Goal: Information Seeking & Learning: Understand process/instructions

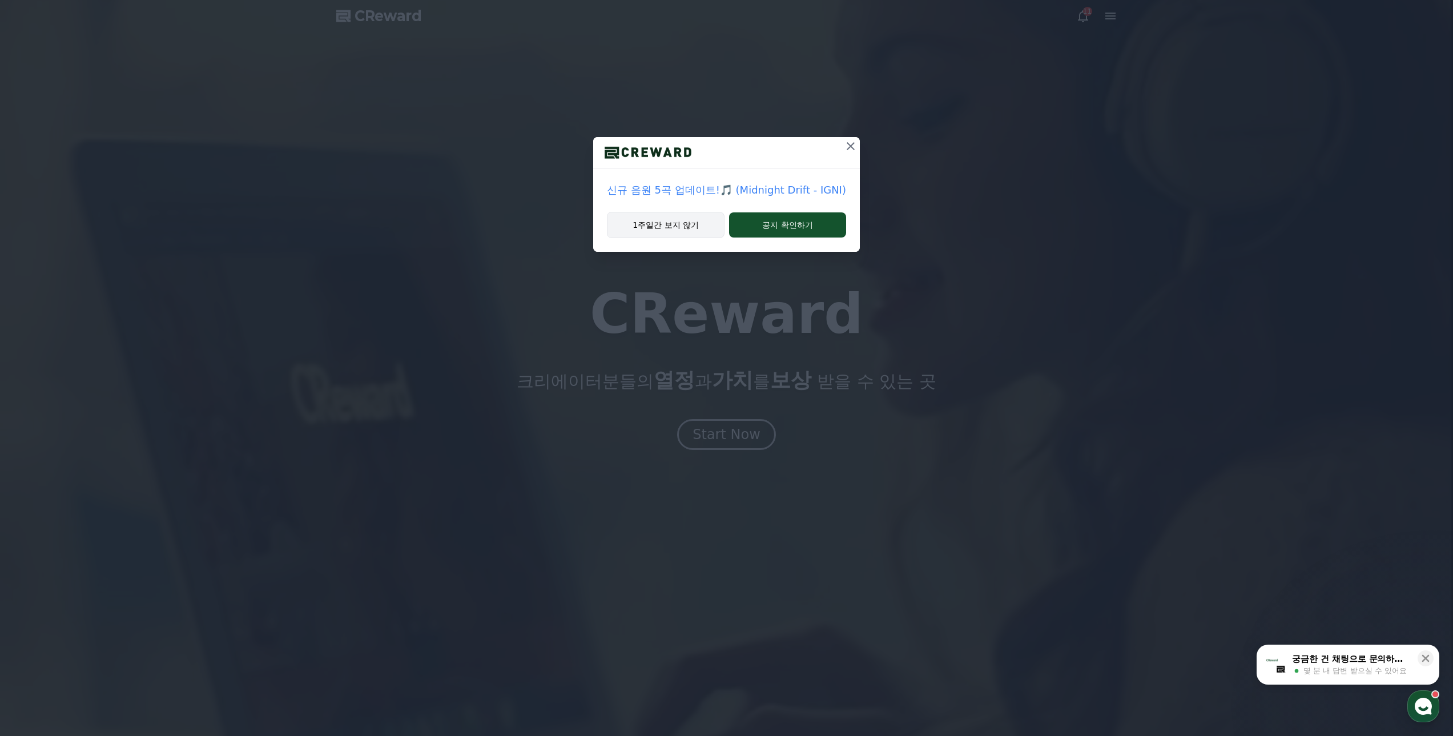
click at [691, 226] on button "1주일간 보지 않기" at bounding box center [666, 225] width 118 height 26
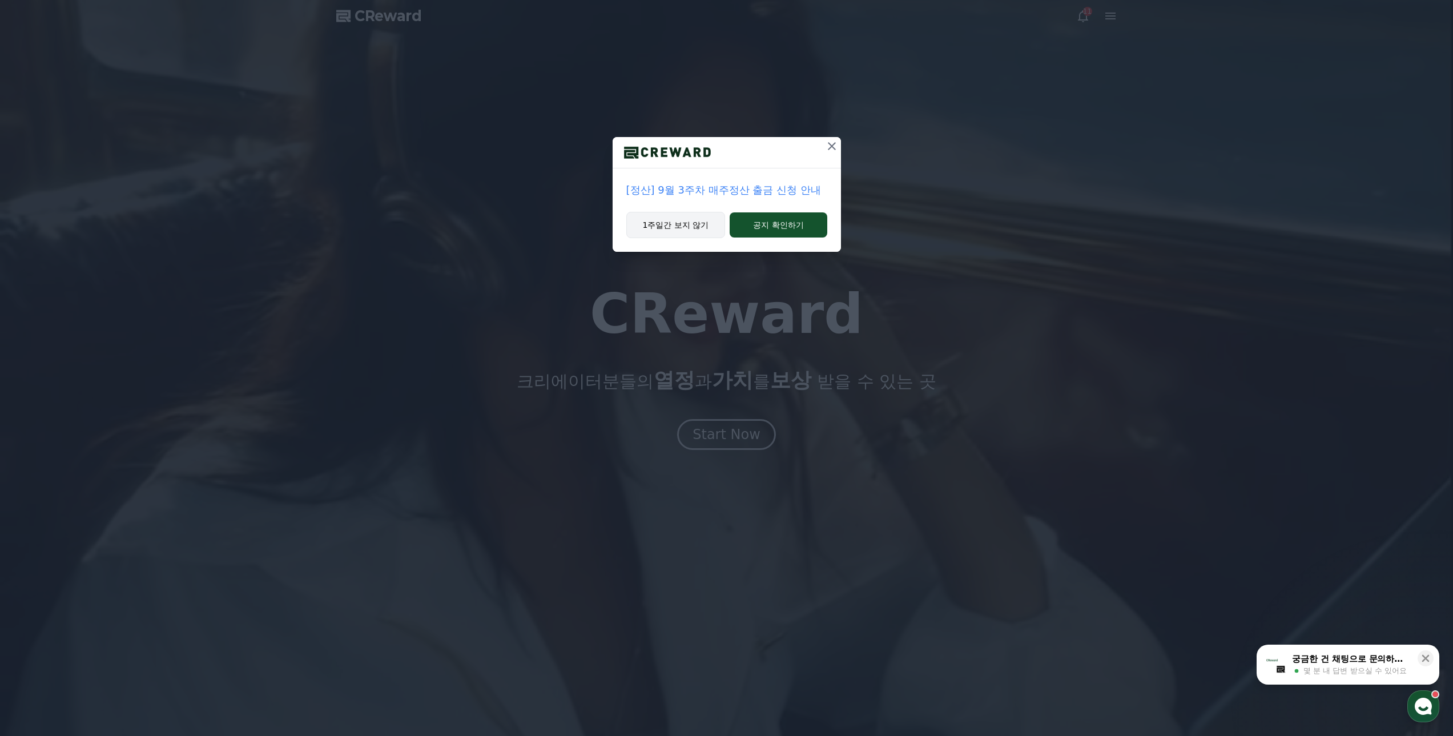
click at [676, 225] on button "1주일간 보지 않기" at bounding box center [675, 225] width 99 height 26
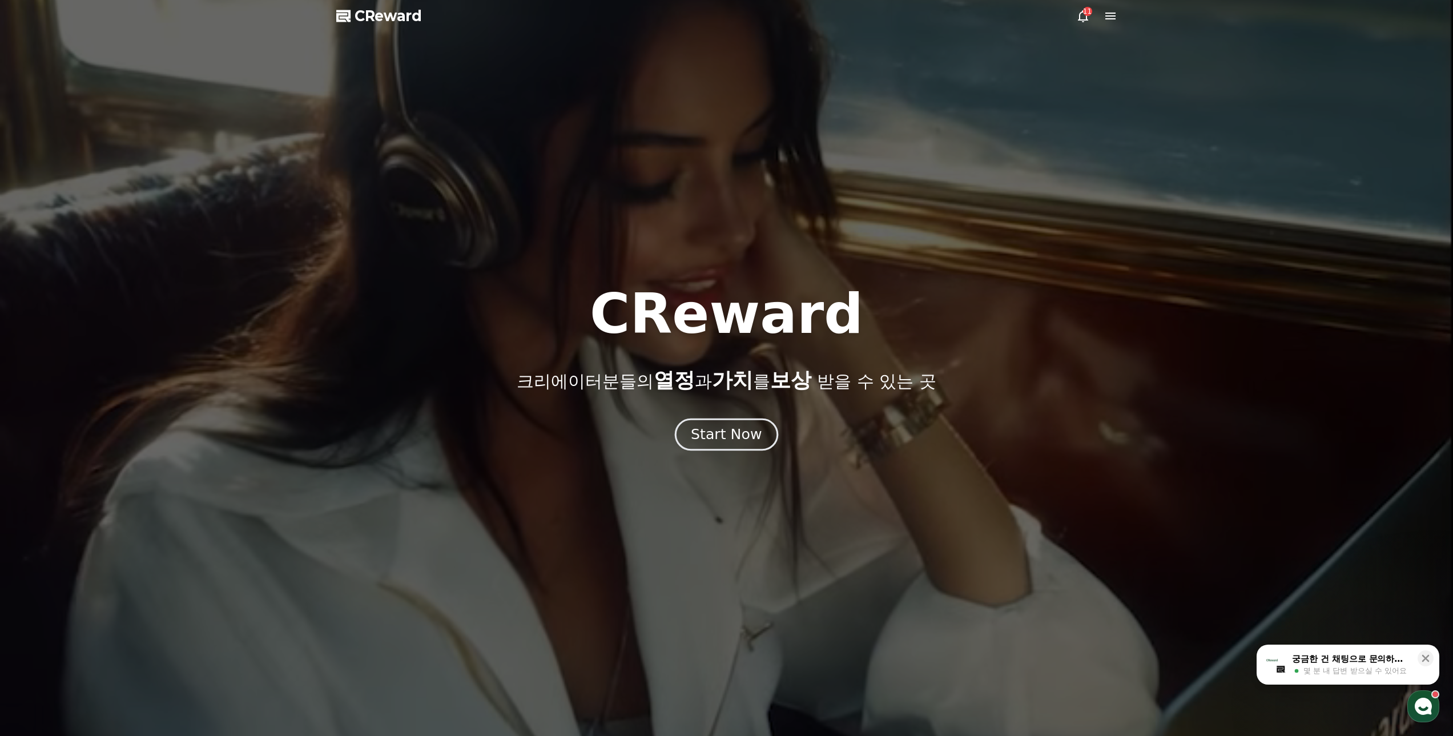
click at [711, 430] on div "Start Now" at bounding box center [726, 434] width 71 height 19
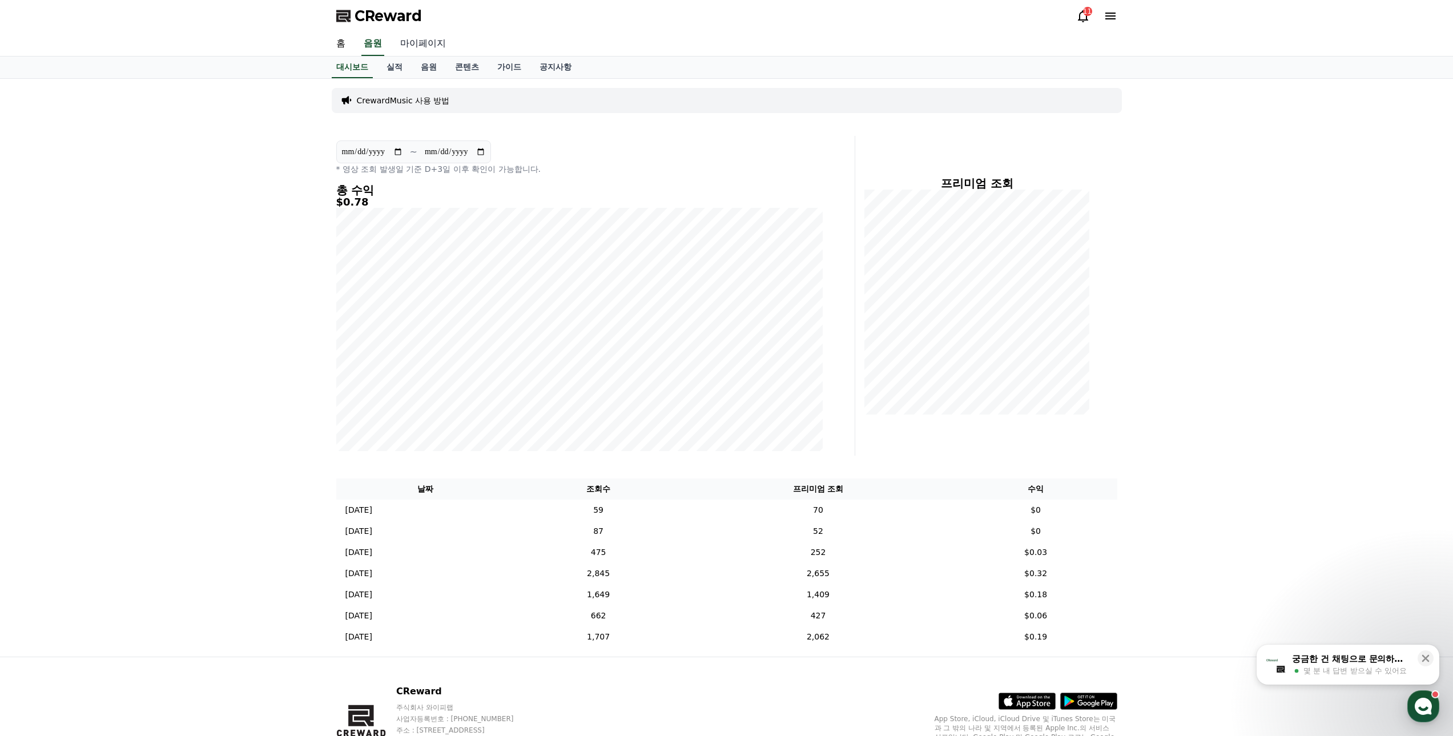
click at [422, 47] on link "마이페이지" at bounding box center [423, 44] width 64 height 24
select select "**********"
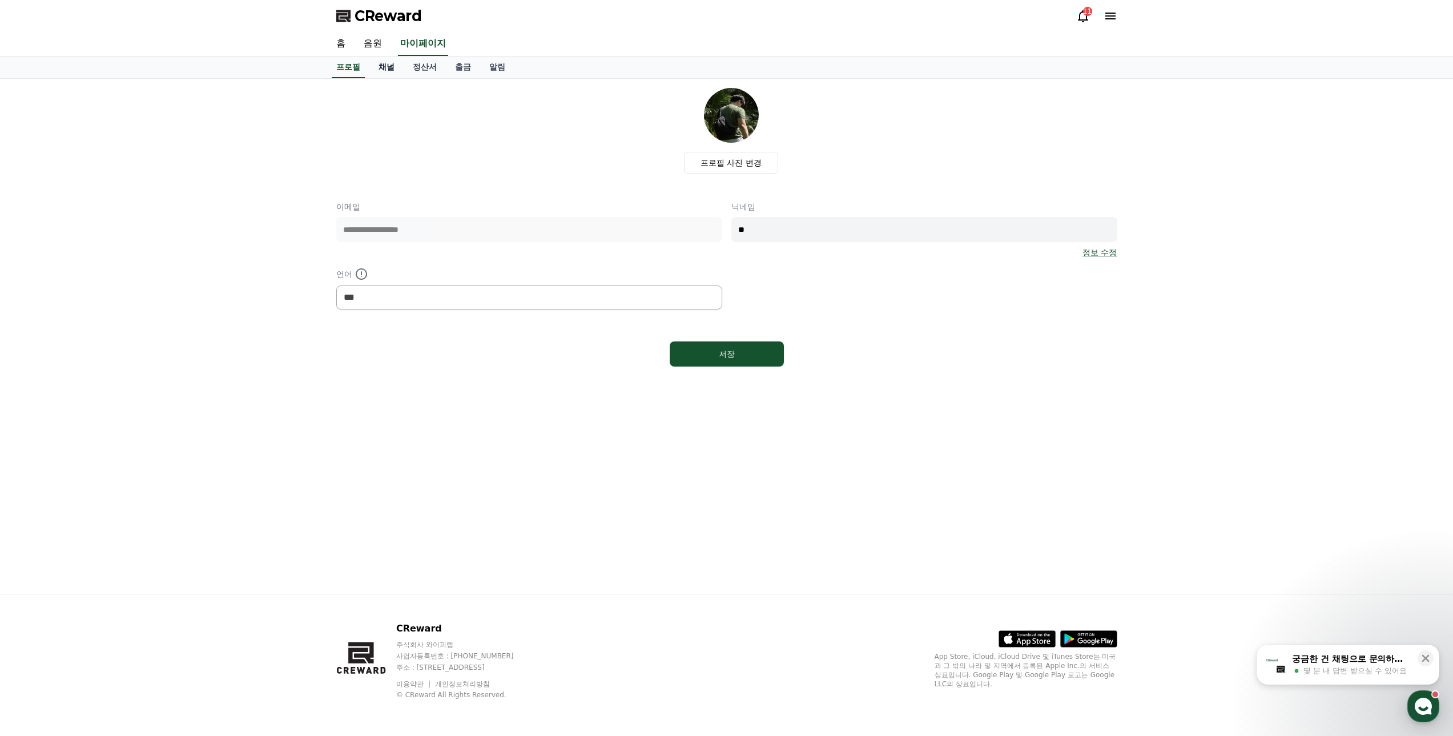
click at [385, 66] on link "채널" at bounding box center [386, 68] width 34 height 22
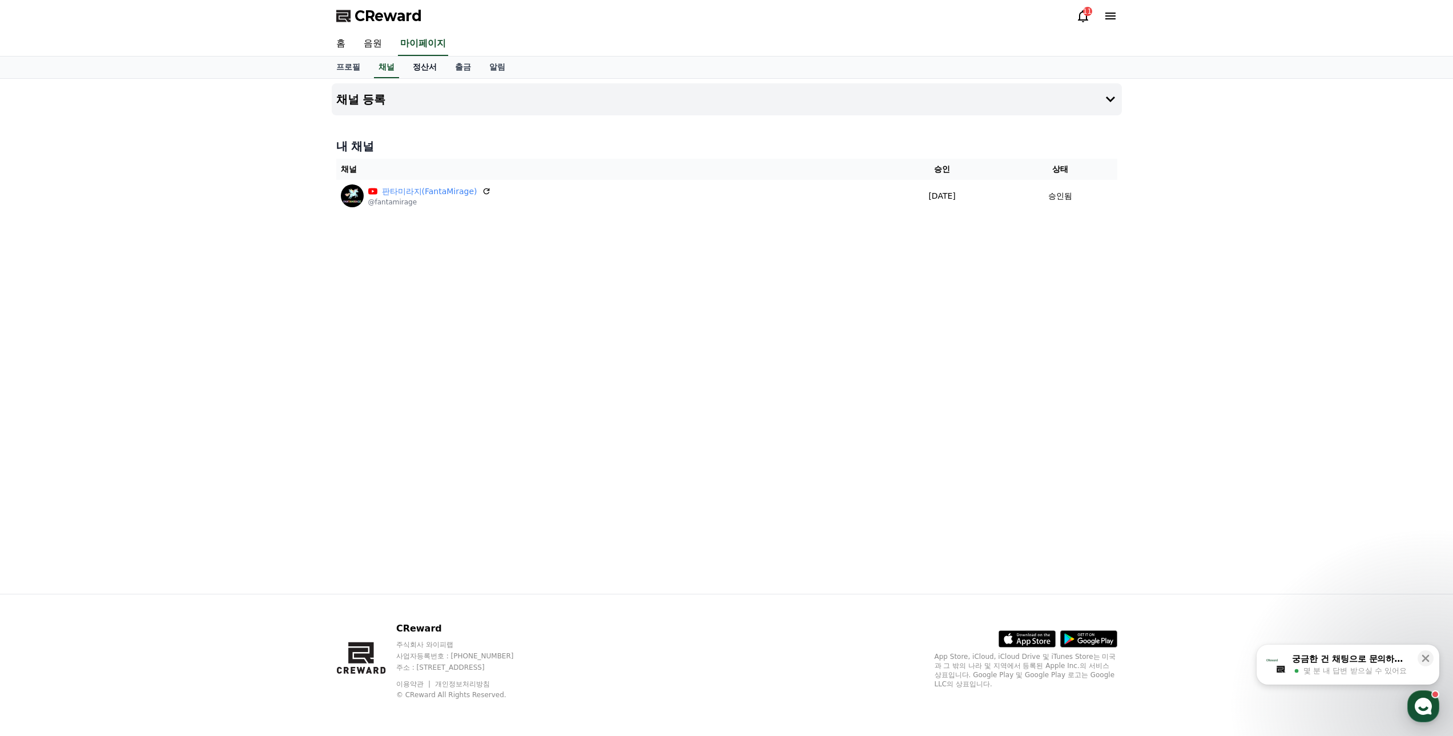
click at [420, 66] on link "정산서" at bounding box center [425, 68] width 42 height 22
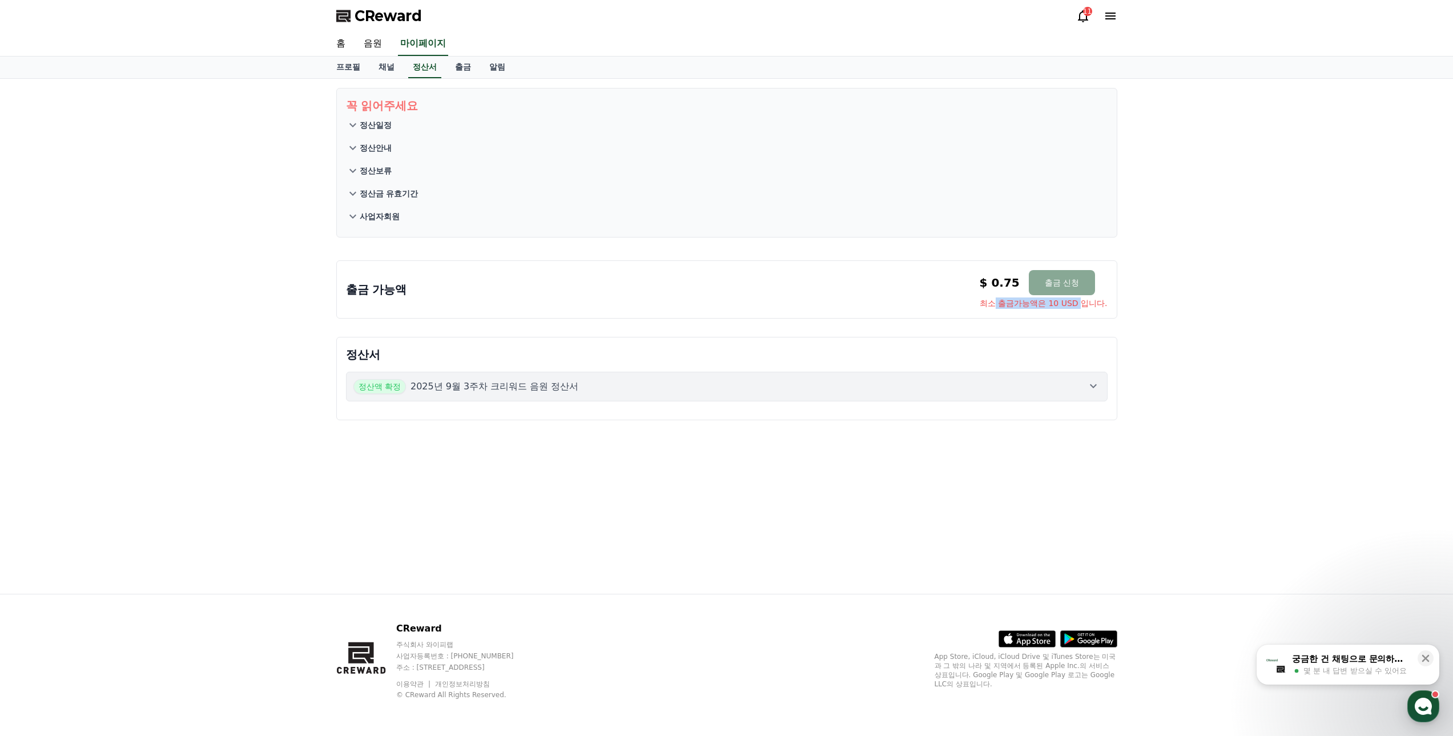
drag, startPoint x: 996, startPoint y: 305, endPoint x: 1081, endPoint y: 305, distance: 85.0
click at [1081, 305] on span "최소 출금가능액은 10 USD 입니다." at bounding box center [1043, 302] width 128 height 11
click at [365, 123] on p "정산일정" at bounding box center [376, 124] width 32 height 11
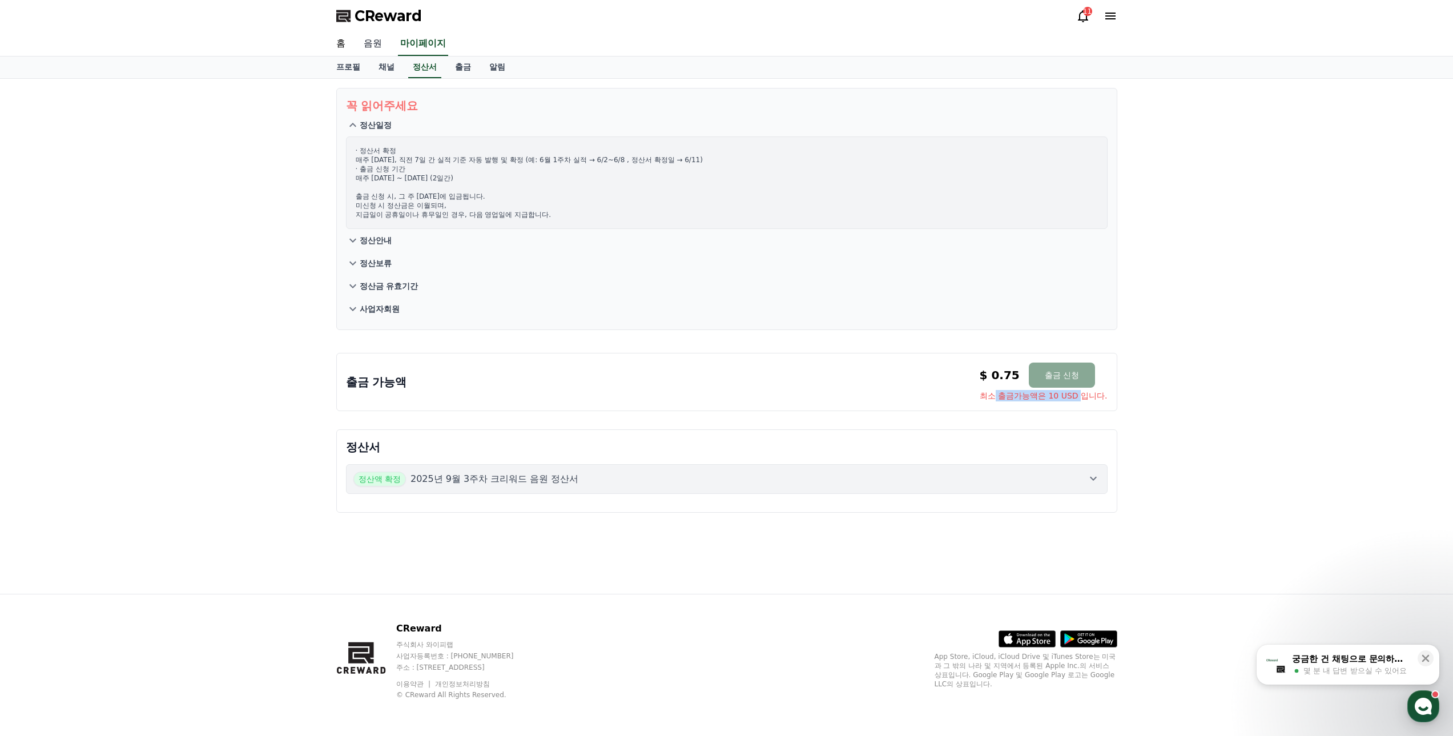
click at [369, 45] on link "음원" at bounding box center [372, 44] width 37 height 24
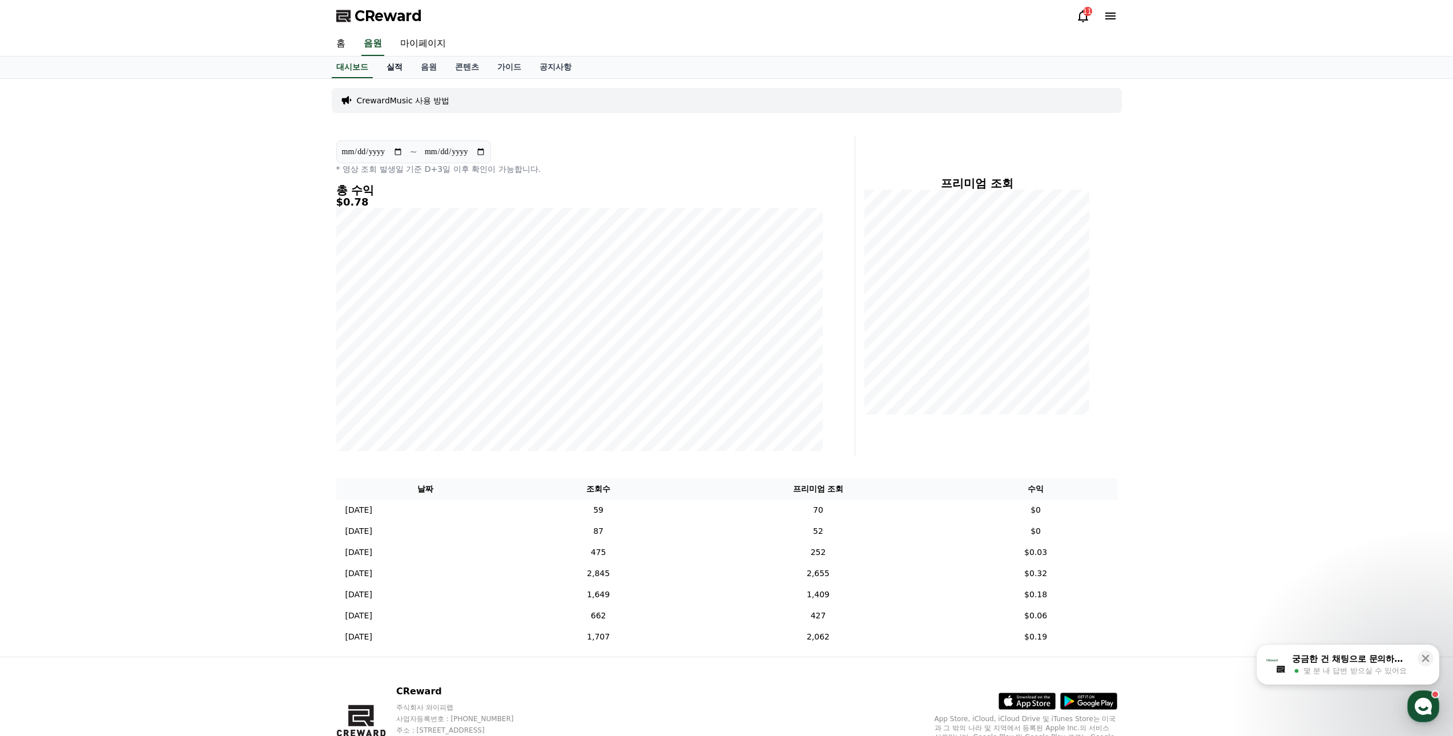
click at [396, 71] on link "실적" at bounding box center [394, 68] width 34 height 22
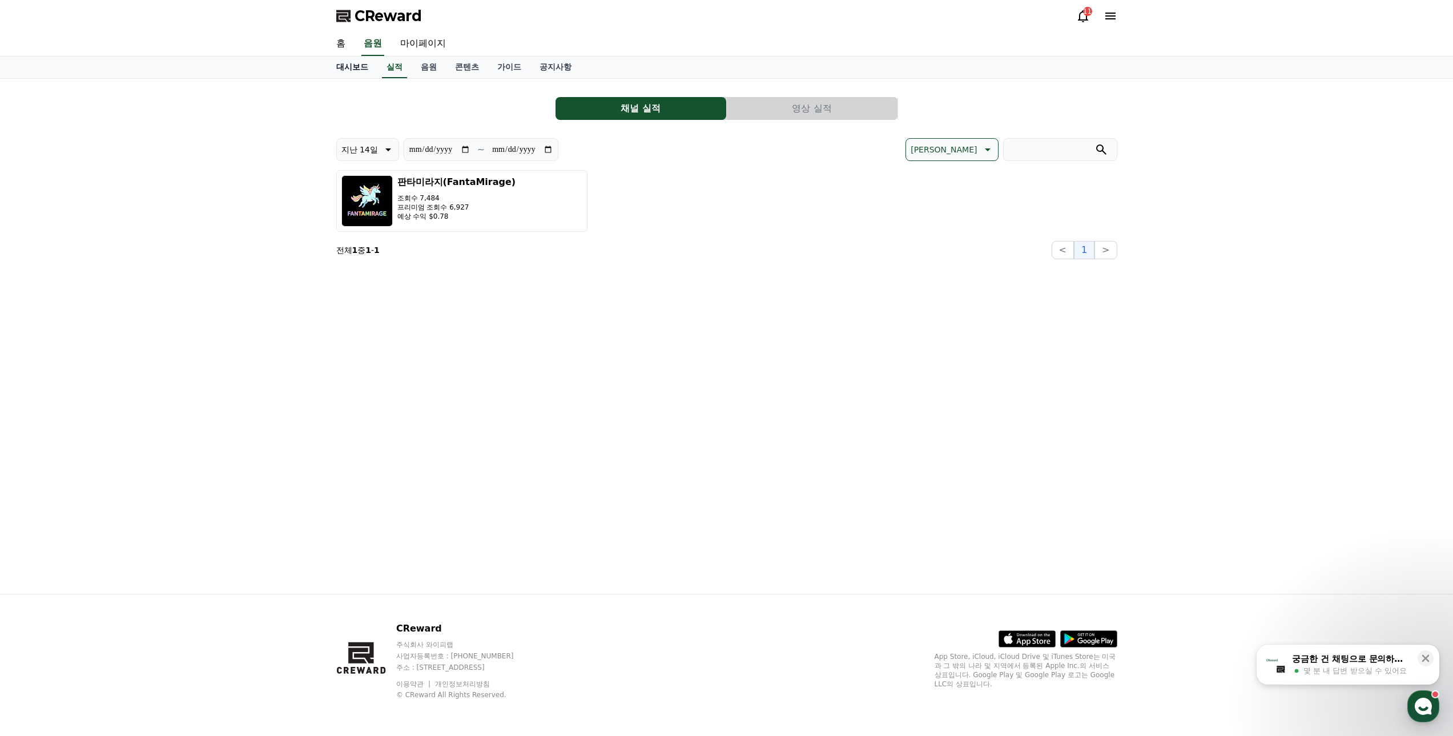
click at [370, 67] on link "대시보드" at bounding box center [352, 68] width 50 height 22
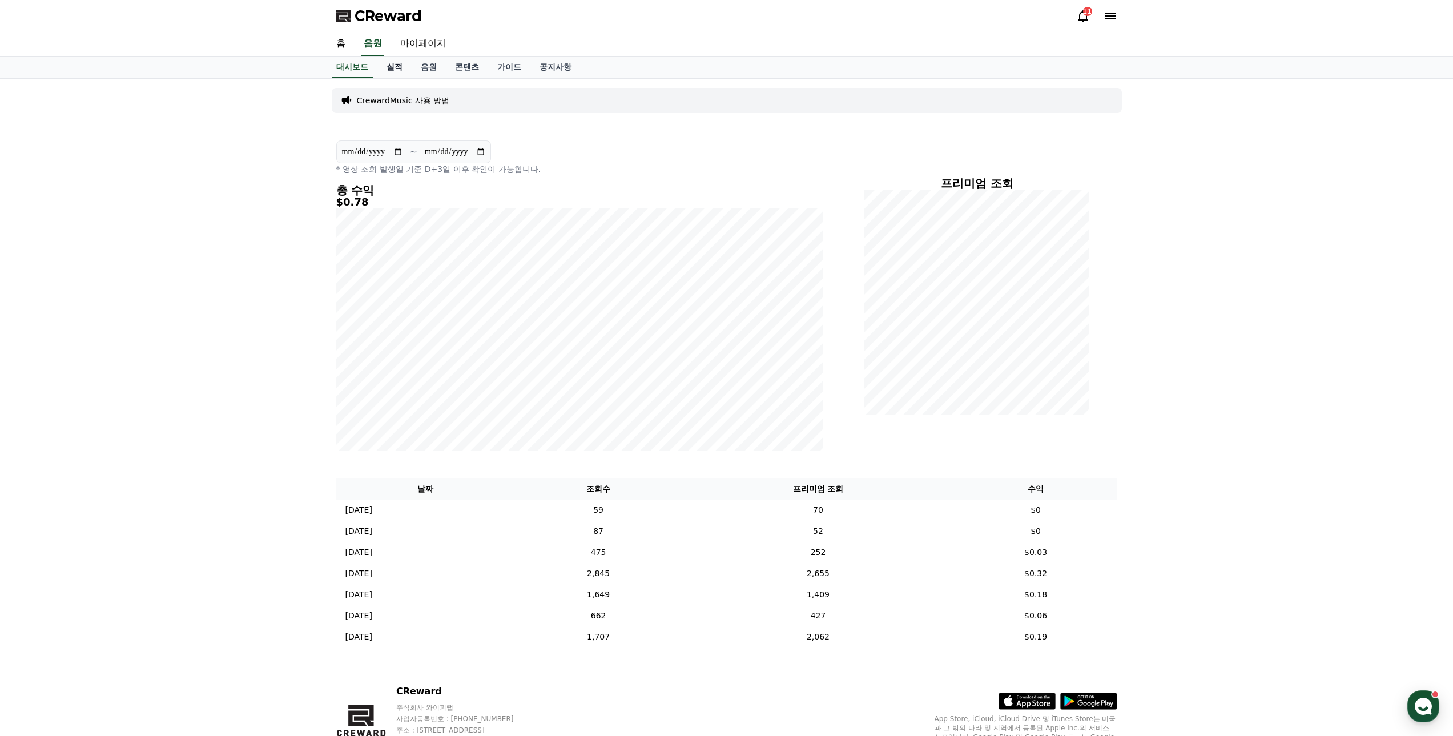
click at [394, 68] on link "실적" at bounding box center [394, 68] width 34 height 22
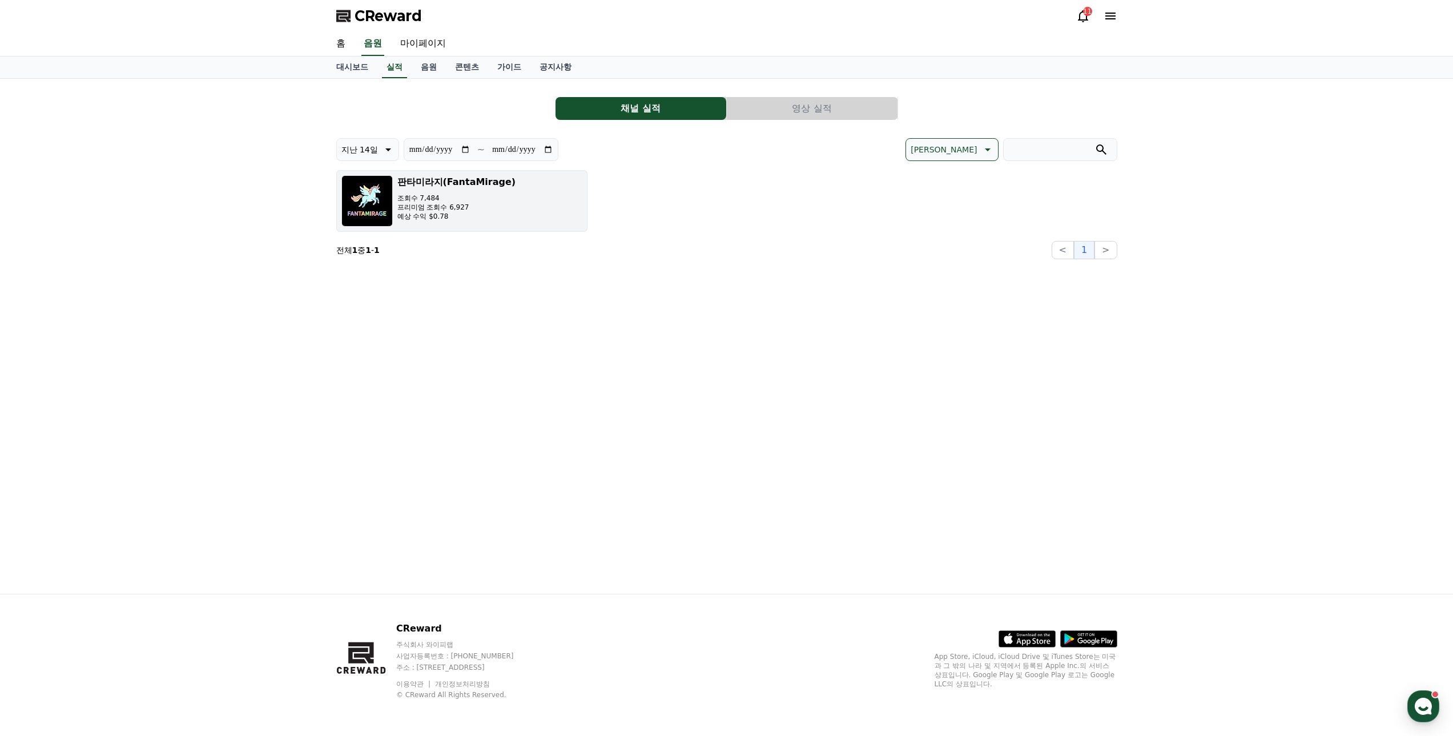
click at [432, 184] on h3 "판타미라지(FantaMirage)" at bounding box center [456, 182] width 119 height 14
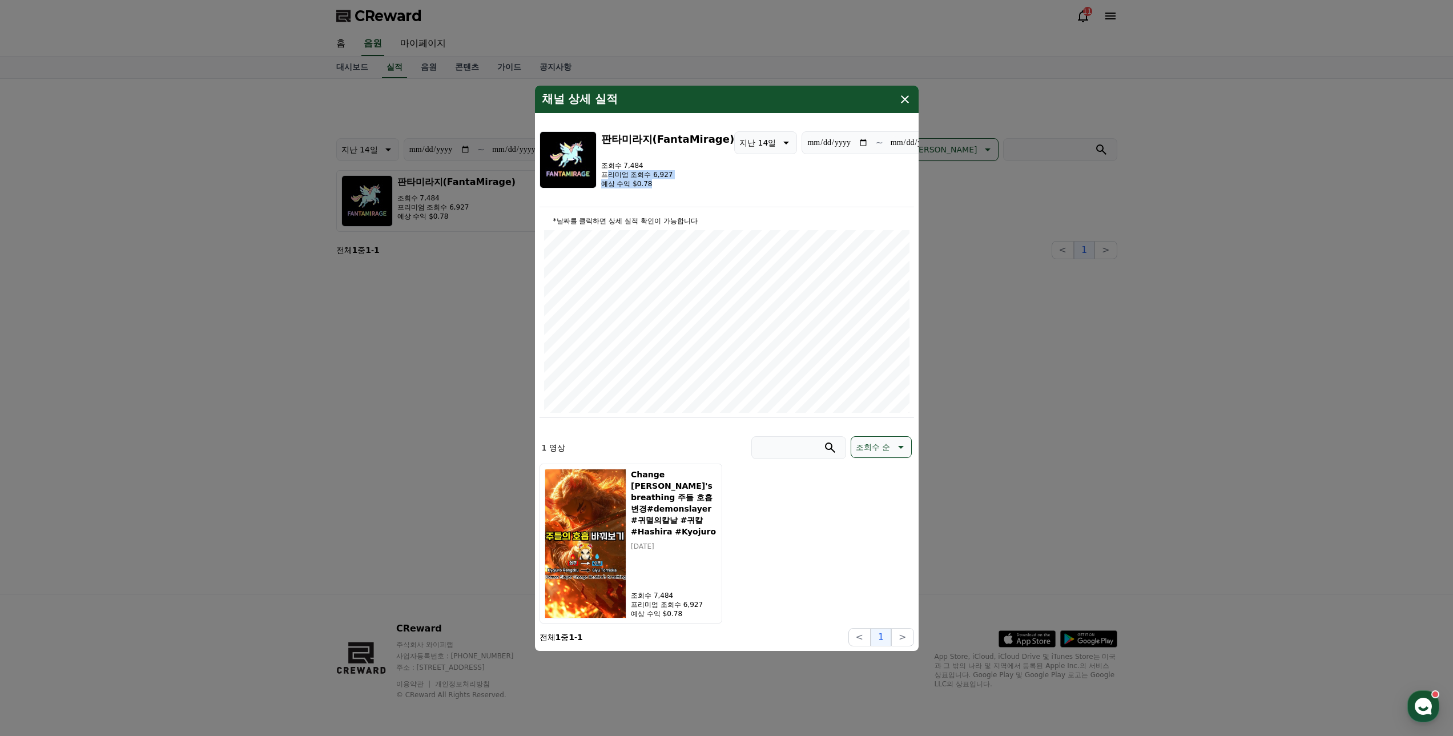
drag, startPoint x: 606, startPoint y: 172, endPoint x: 675, endPoint y: 186, distance: 70.0
click at [675, 186] on div "조회수 7,484 프리미엄 조회수 6,927 예상 수익 $0.78" at bounding box center [668, 174] width 134 height 27
click at [675, 186] on p "예상 수익 $0.78" at bounding box center [668, 183] width 134 height 9
click at [661, 184] on p "예상 수익 $0.78" at bounding box center [668, 183] width 134 height 9
click at [662, 184] on p "예상 수익 $0.78" at bounding box center [668, 183] width 134 height 9
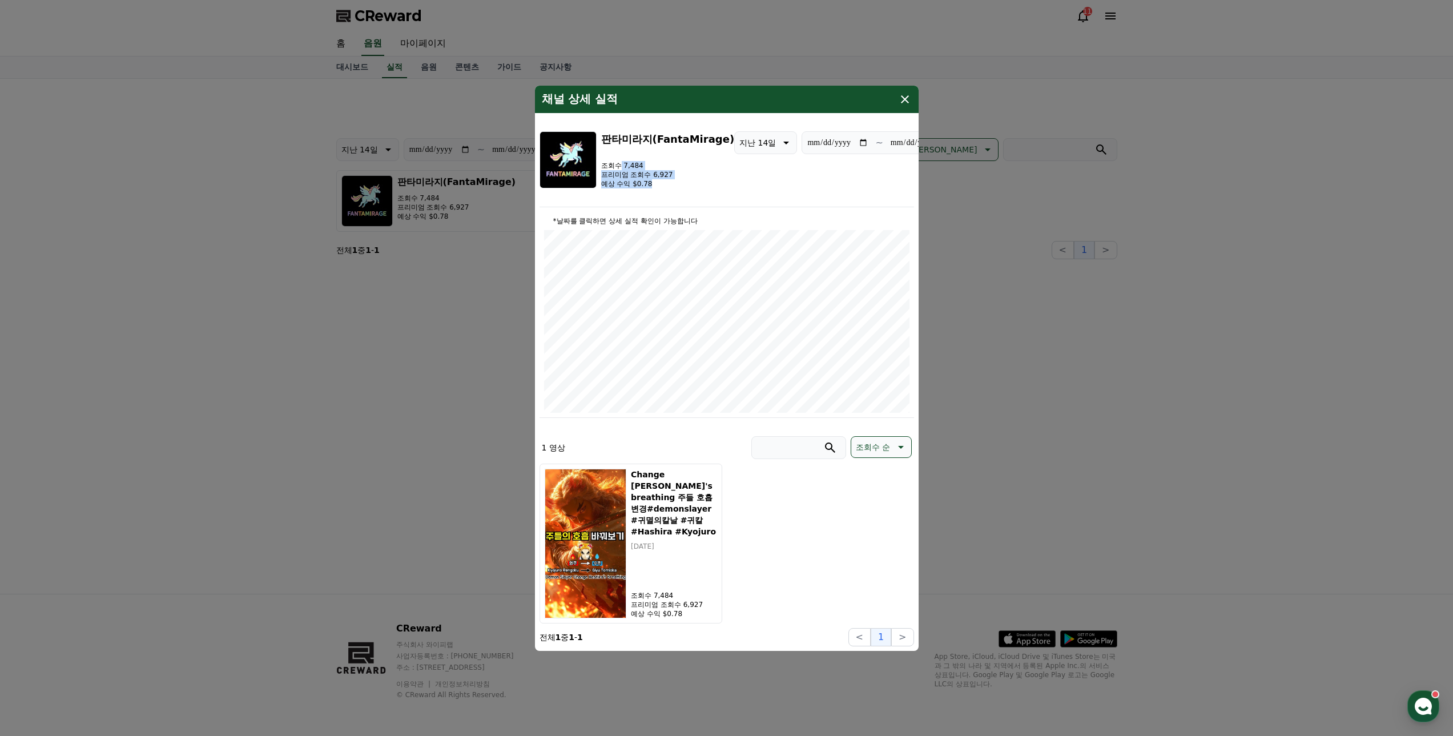
drag, startPoint x: 620, startPoint y: 166, endPoint x: 663, endPoint y: 187, distance: 47.0
click at [663, 187] on div "조회수 7,484 프리미엄 조회수 6,927 예상 수익 $0.78" at bounding box center [668, 174] width 134 height 27
click at [663, 187] on p "예상 수익 $0.78" at bounding box center [668, 183] width 134 height 9
click at [900, 96] on icon "modal" at bounding box center [905, 99] width 14 height 14
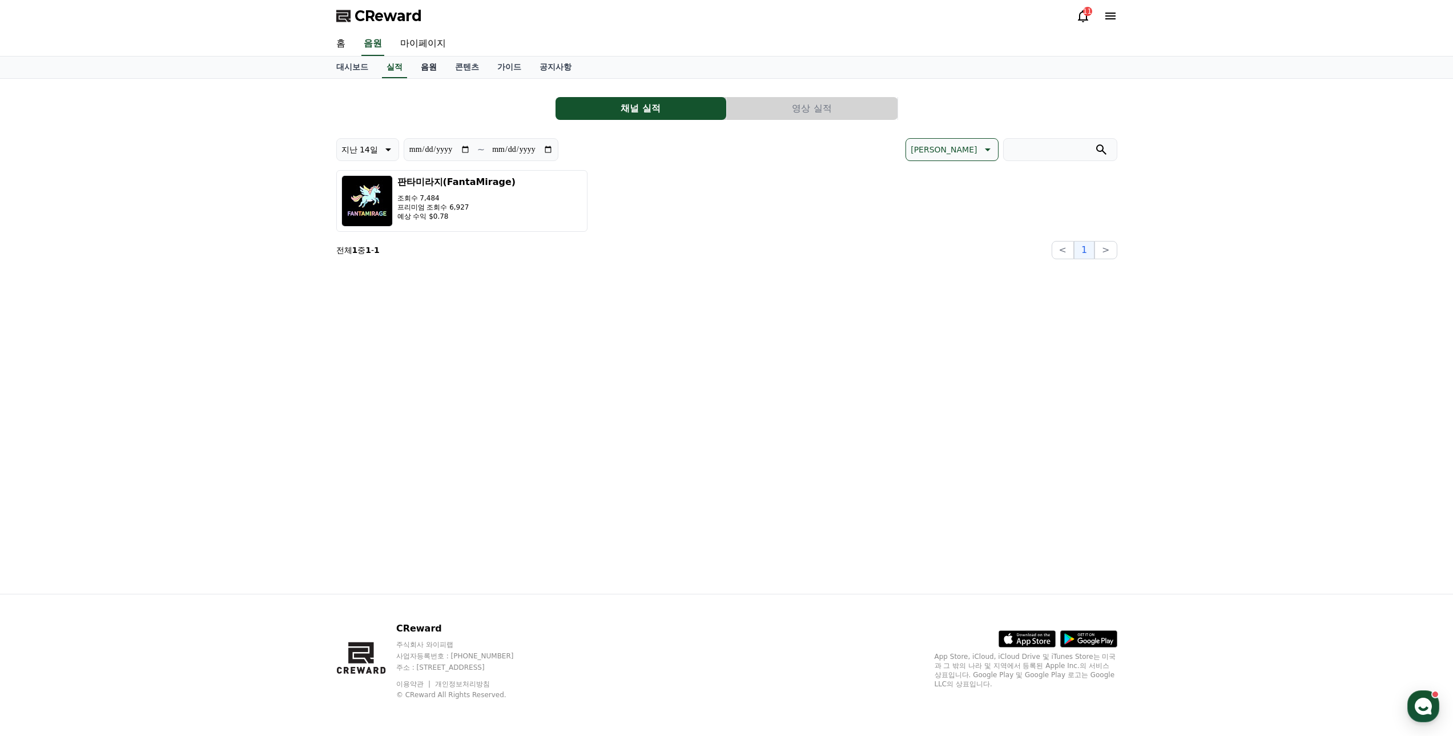
click at [429, 66] on link "음원" at bounding box center [429, 68] width 34 height 22
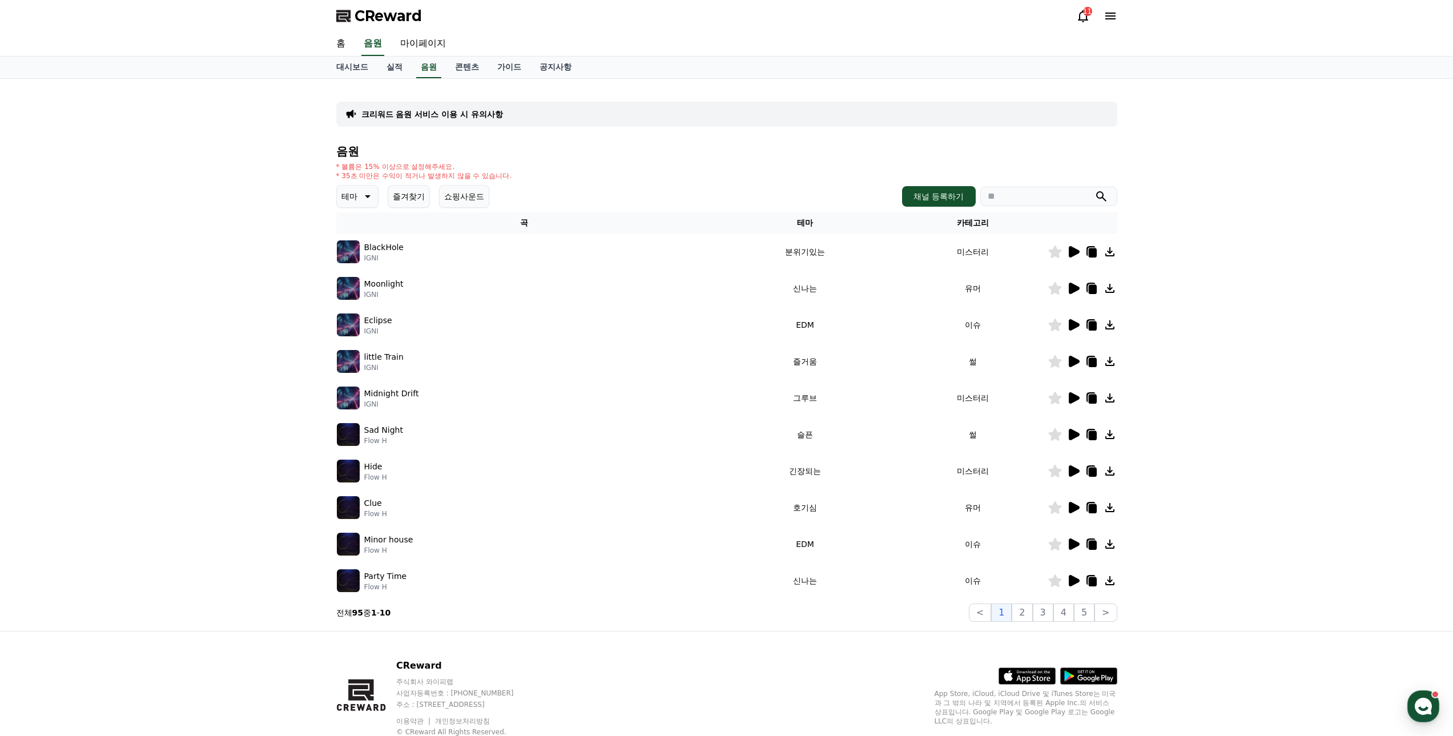
click at [1069, 255] on icon at bounding box center [1073, 251] width 11 height 11
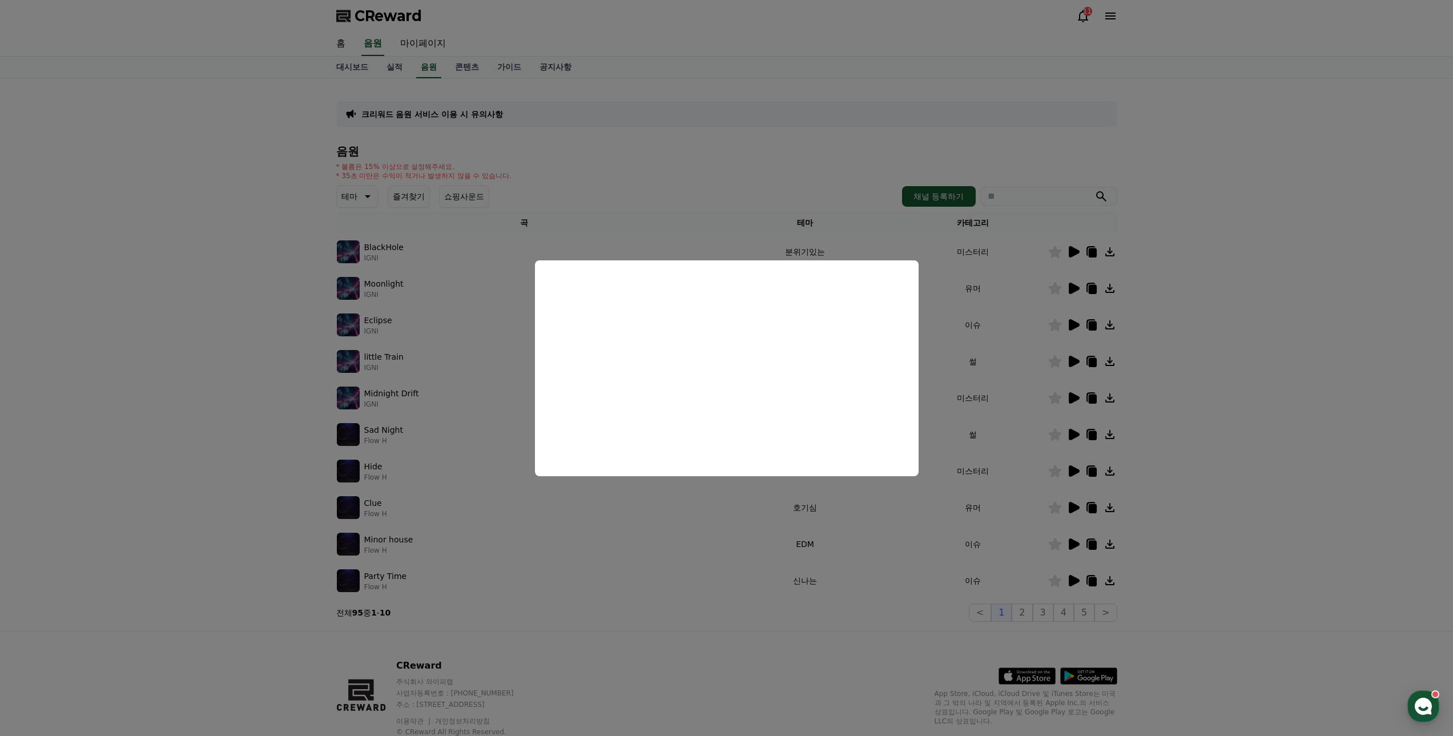
click at [297, 264] on button "close modal" at bounding box center [726, 368] width 1453 height 736
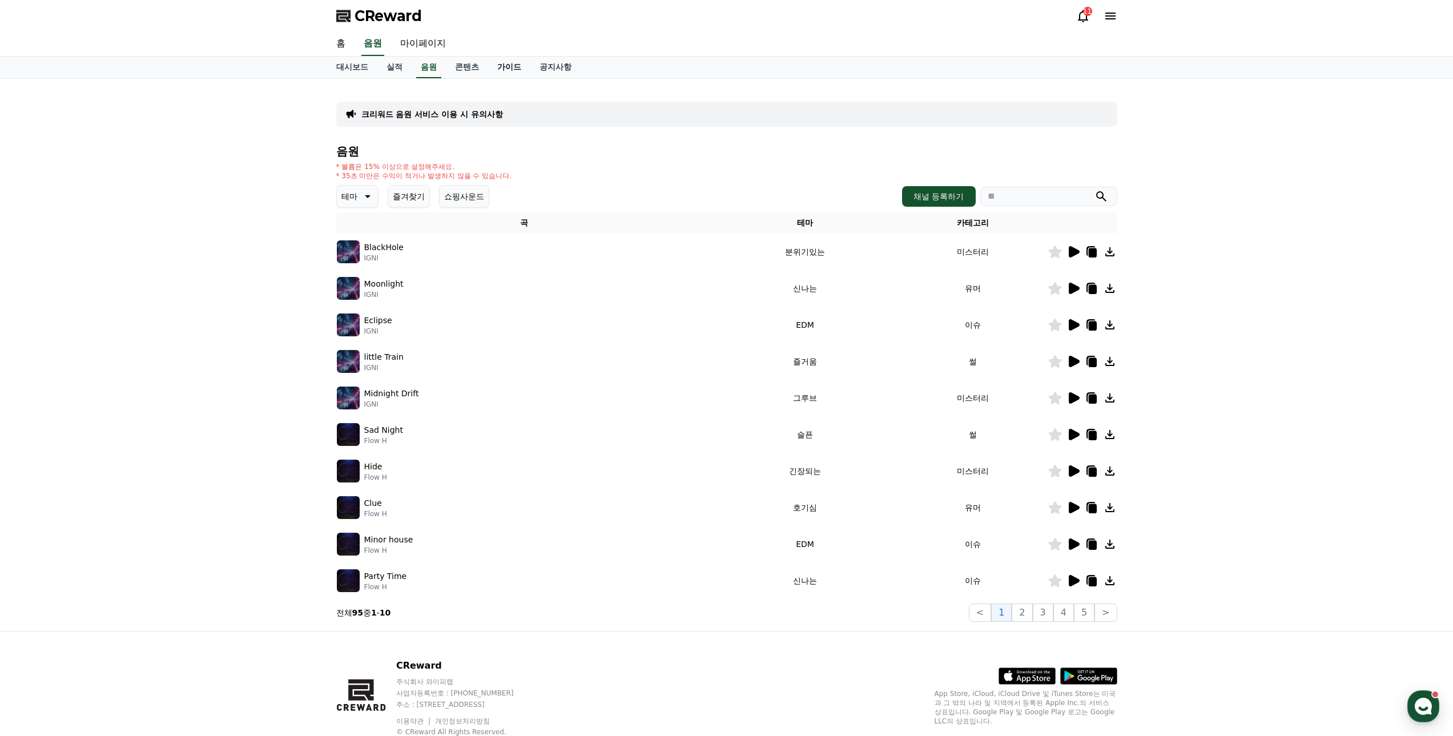
click at [505, 67] on link "가이드" at bounding box center [509, 68] width 42 height 22
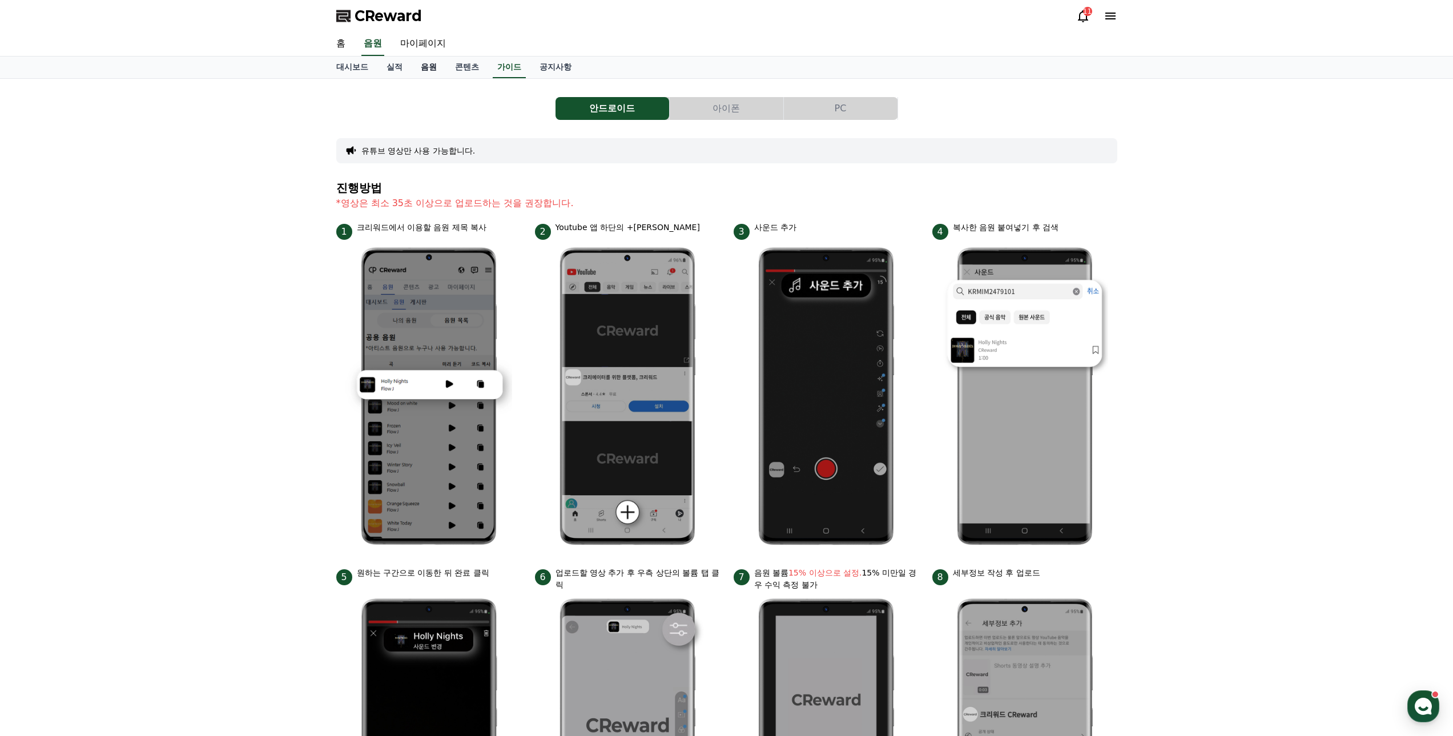
click at [433, 67] on link "음원" at bounding box center [429, 68] width 34 height 22
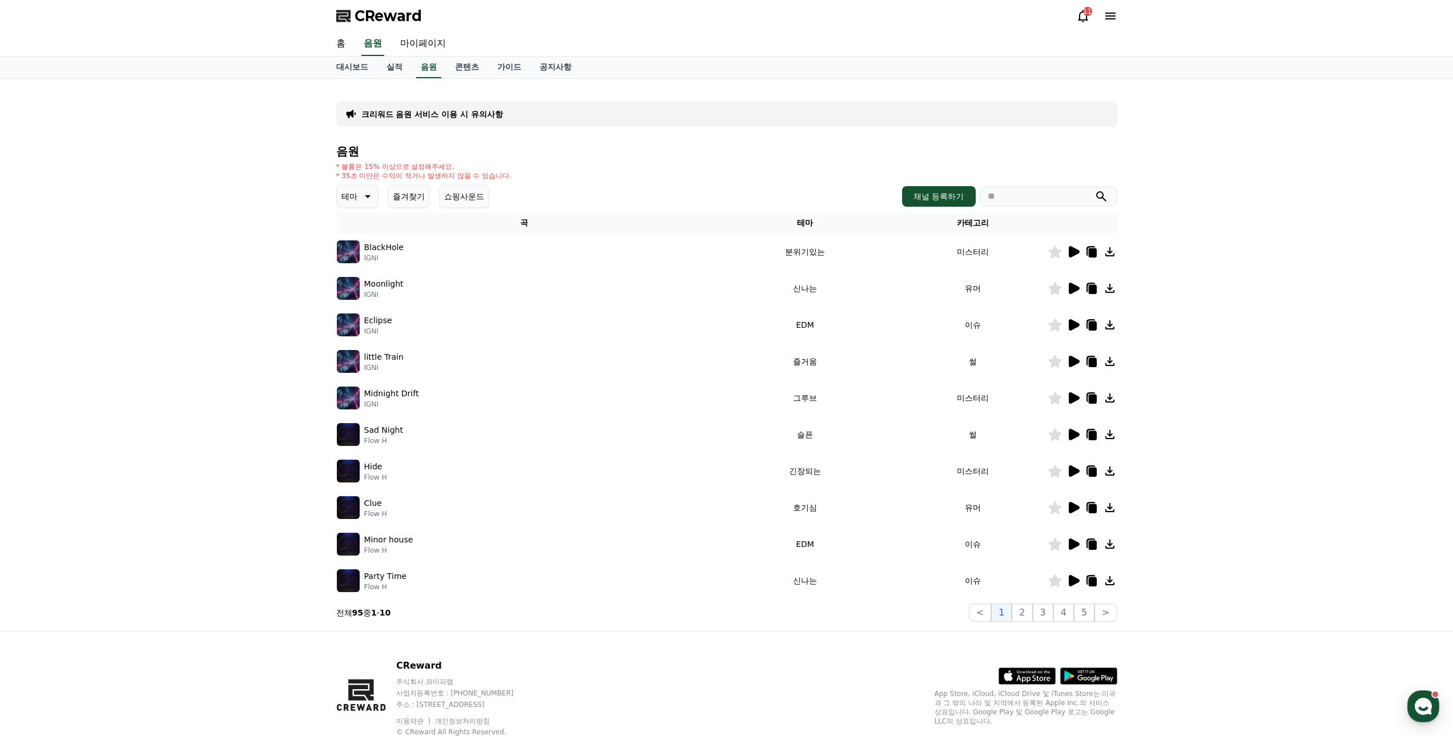
click at [349, 357] on img at bounding box center [348, 361] width 23 height 23
click at [1077, 360] on icon at bounding box center [1073, 361] width 11 height 11
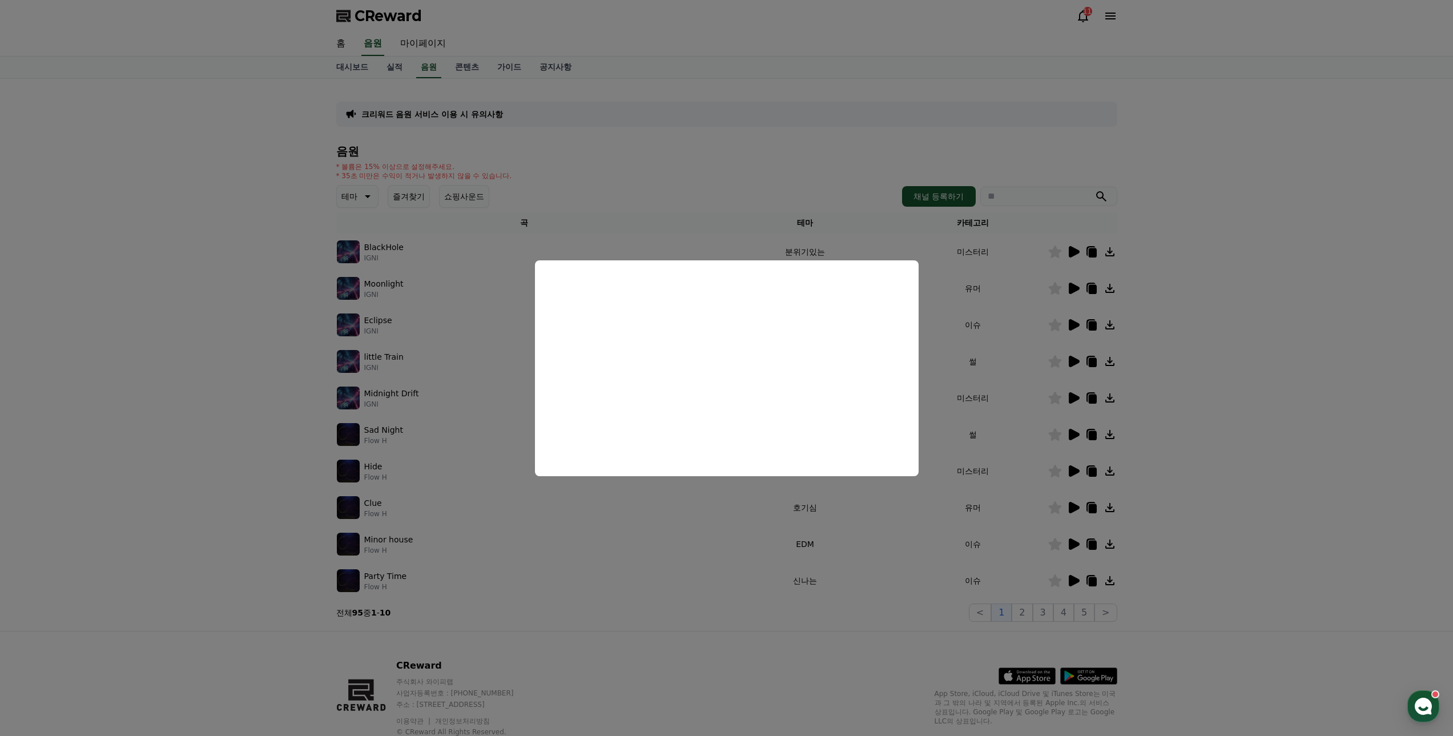
click at [1203, 364] on button "close modal" at bounding box center [726, 368] width 1453 height 736
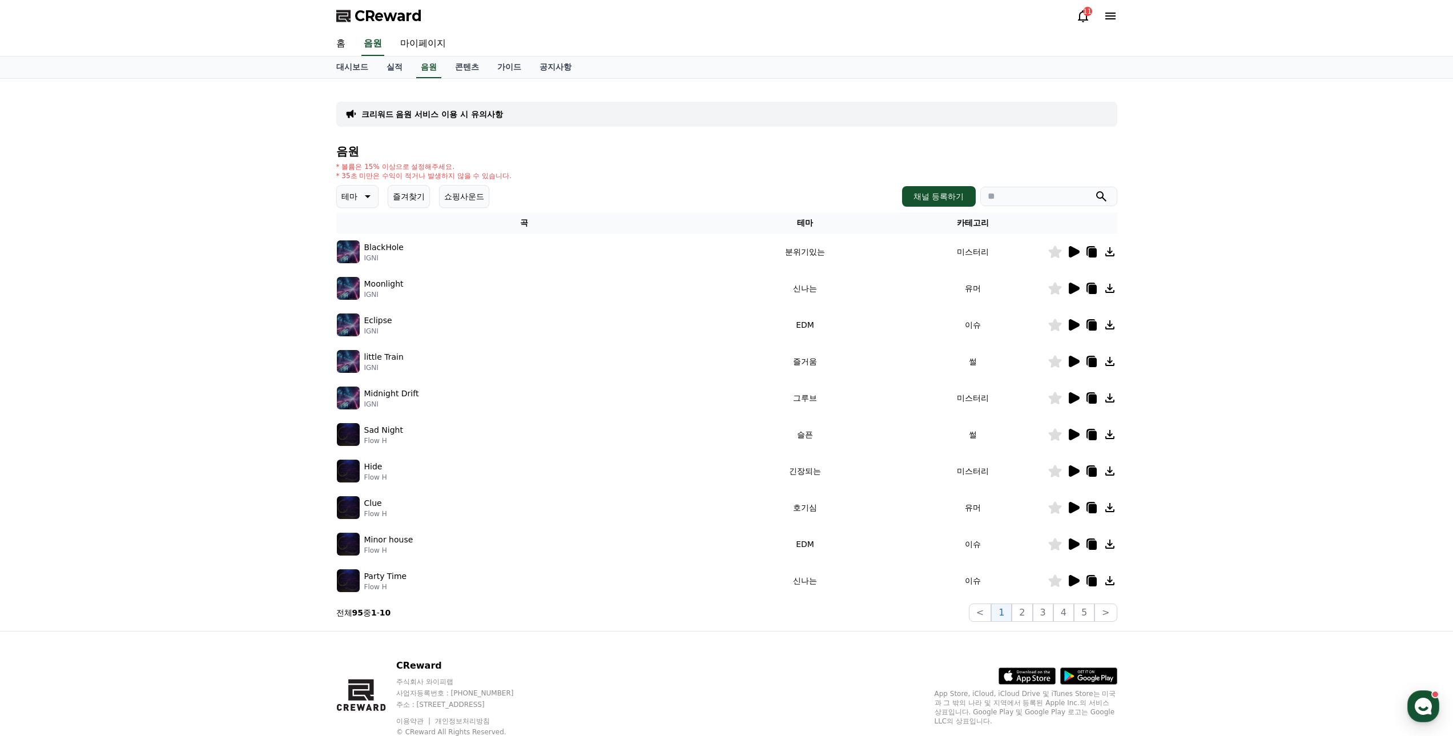
click at [1096, 364] on icon at bounding box center [1092, 362] width 8 height 9
click at [1074, 360] on icon at bounding box center [1073, 361] width 11 height 11
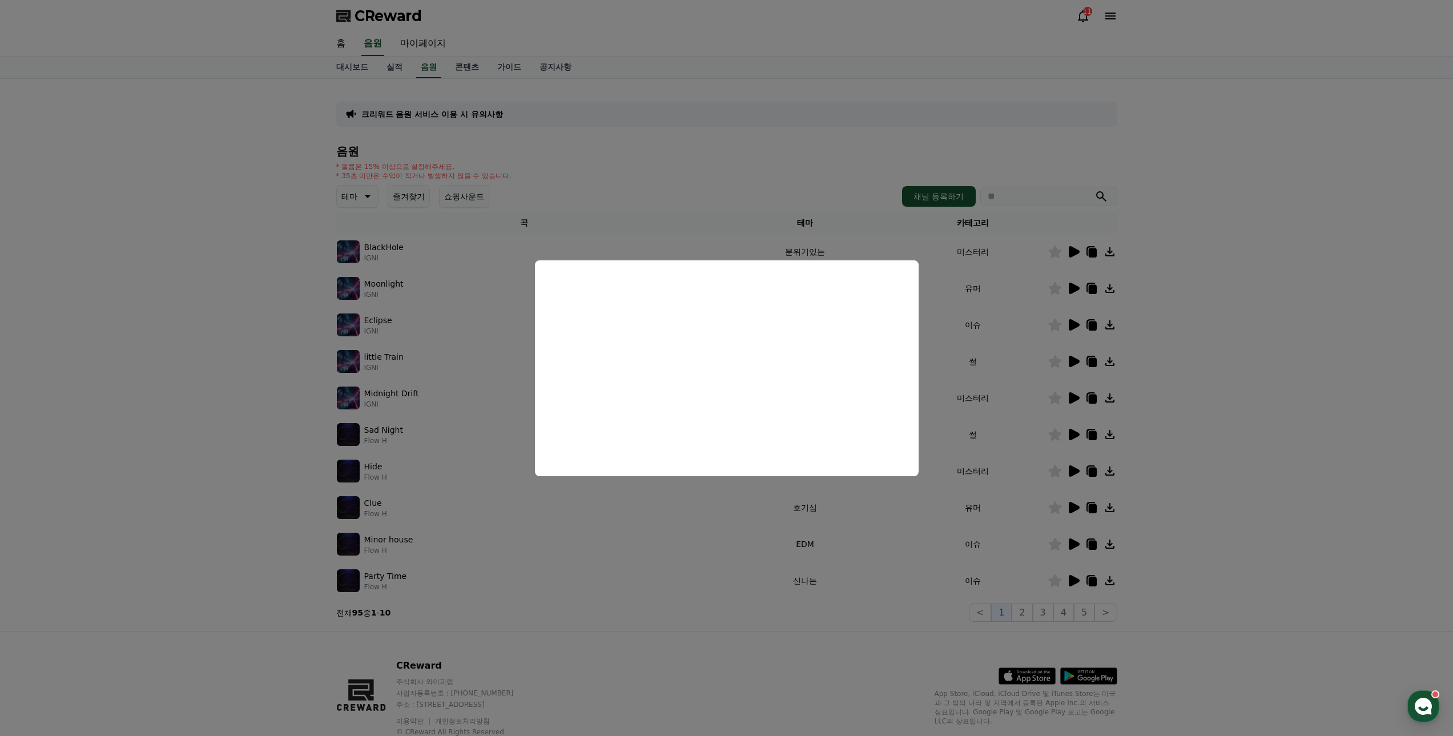
click at [252, 430] on button "close modal" at bounding box center [726, 368] width 1453 height 736
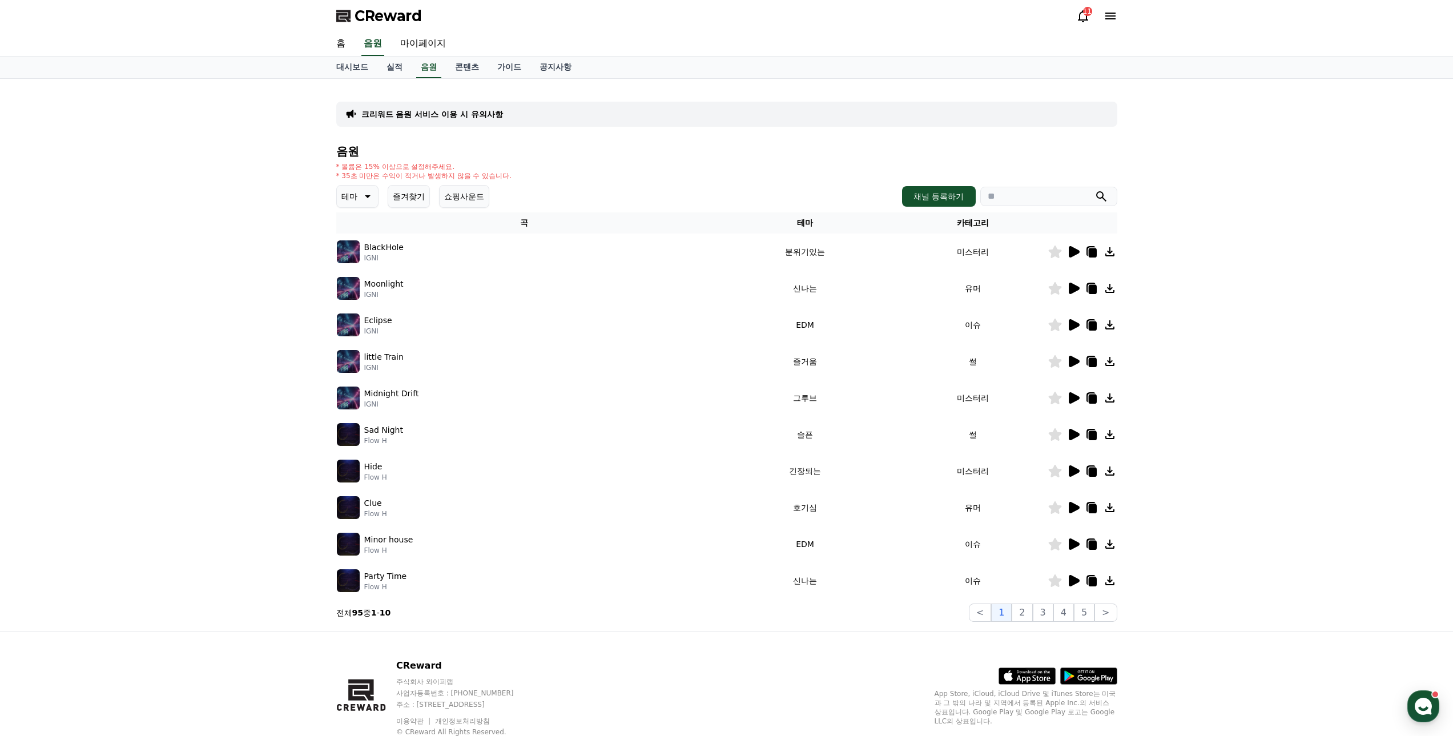
click at [364, 199] on icon at bounding box center [367, 196] width 14 height 14
click at [360, 312] on button "분위기있는" at bounding box center [362, 310] width 49 height 25
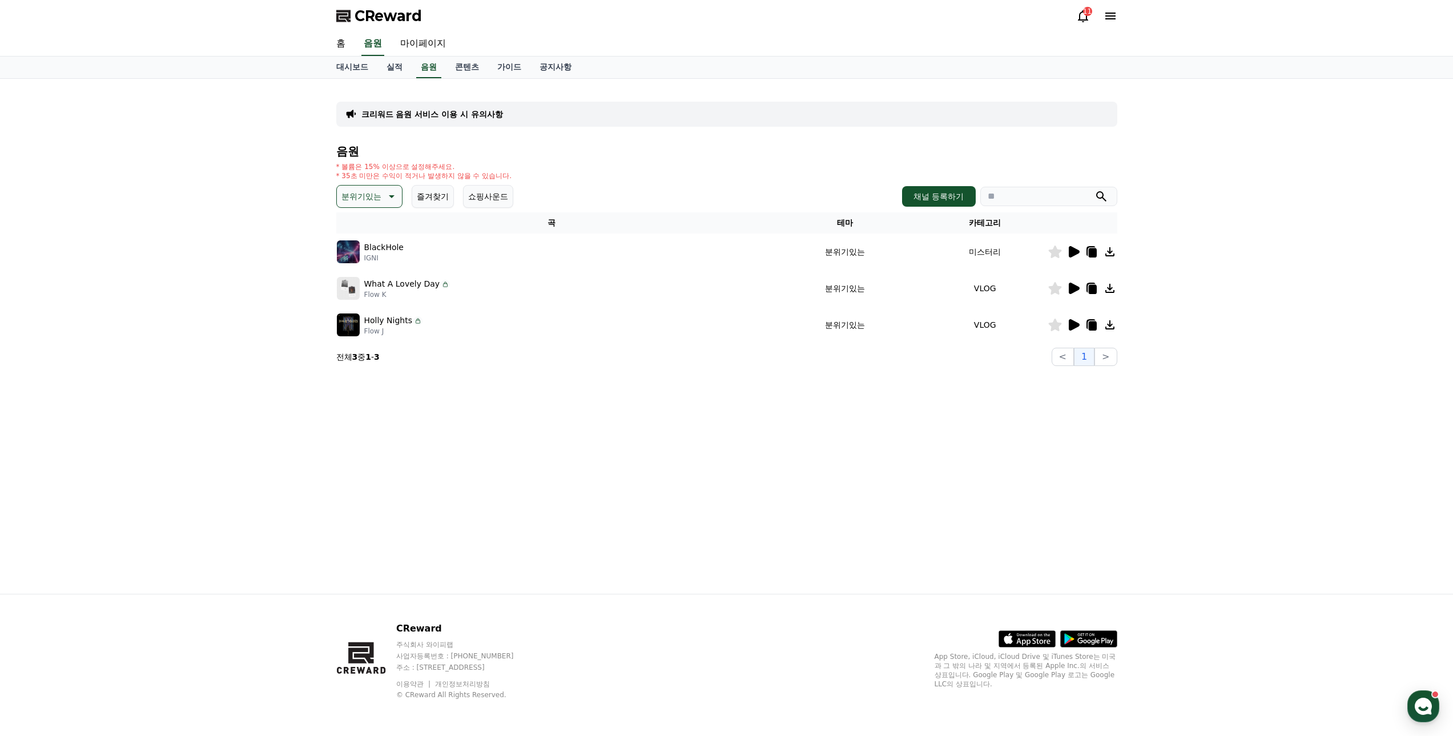
click at [1074, 250] on icon at bounding box center [1073, 251] width 11 height 11
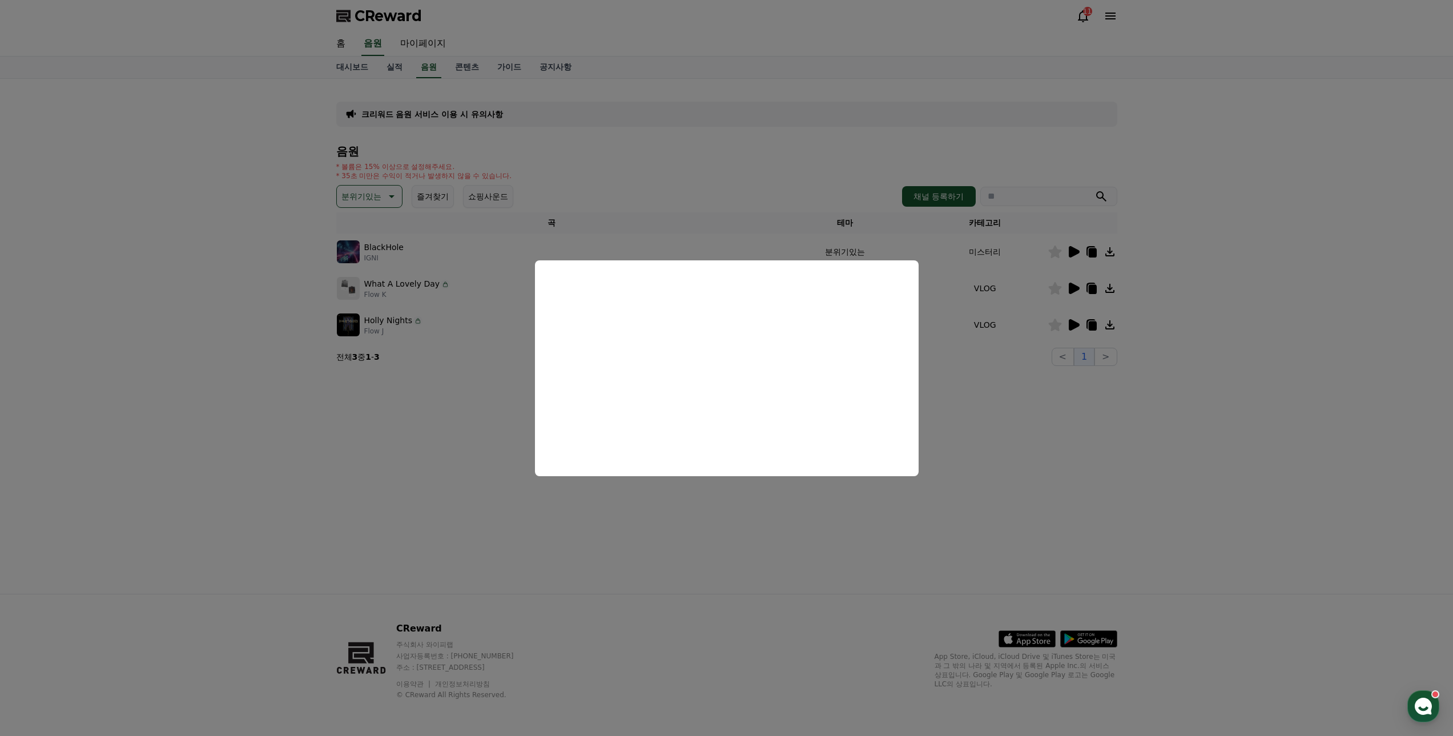
click at [975, 360] on button "close modal" at bounding box center [726, 368] width 1453 height 736
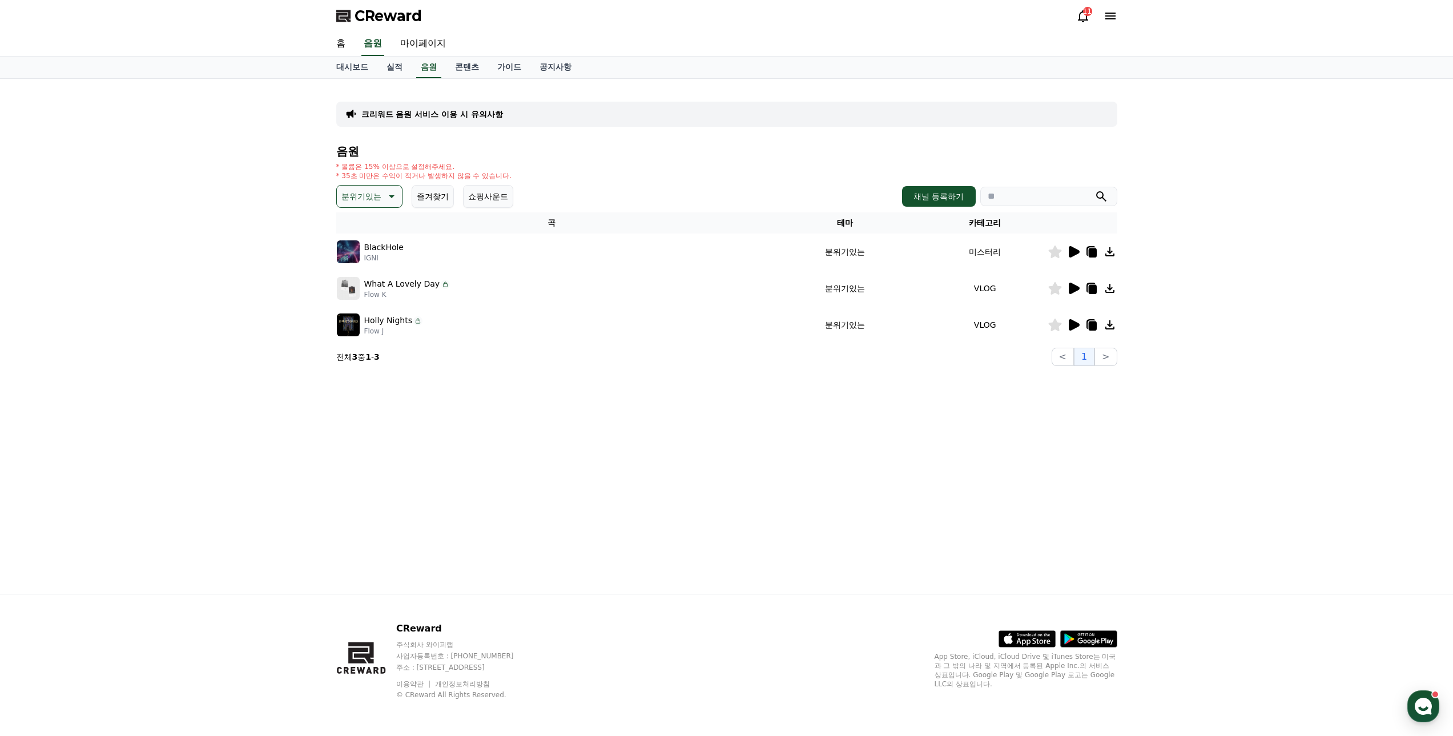
click at [1070, 289] on icon at bounding box center [1073, 288] width 11 height 11
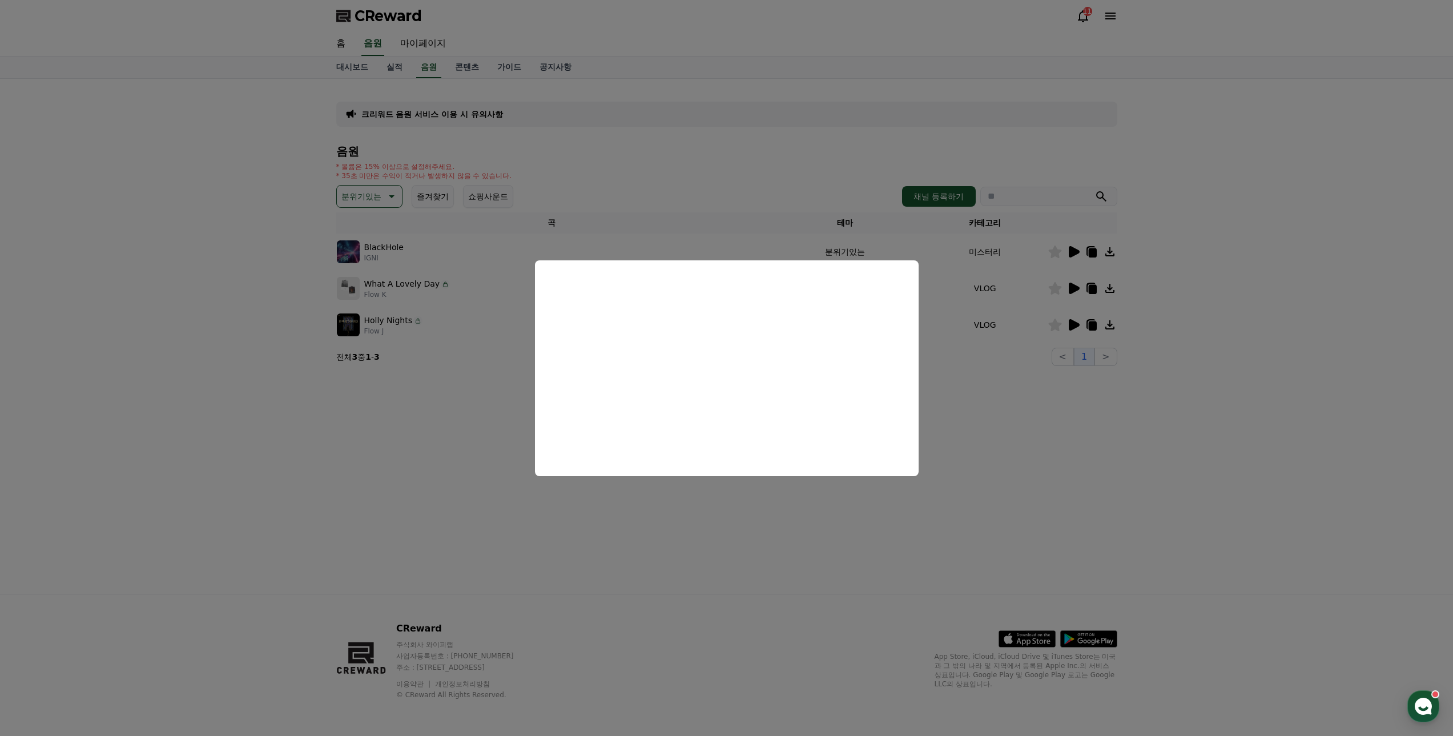
click at [1012, 409] on button "close modal" at bounding box center [726, 368] width 1453 height 736
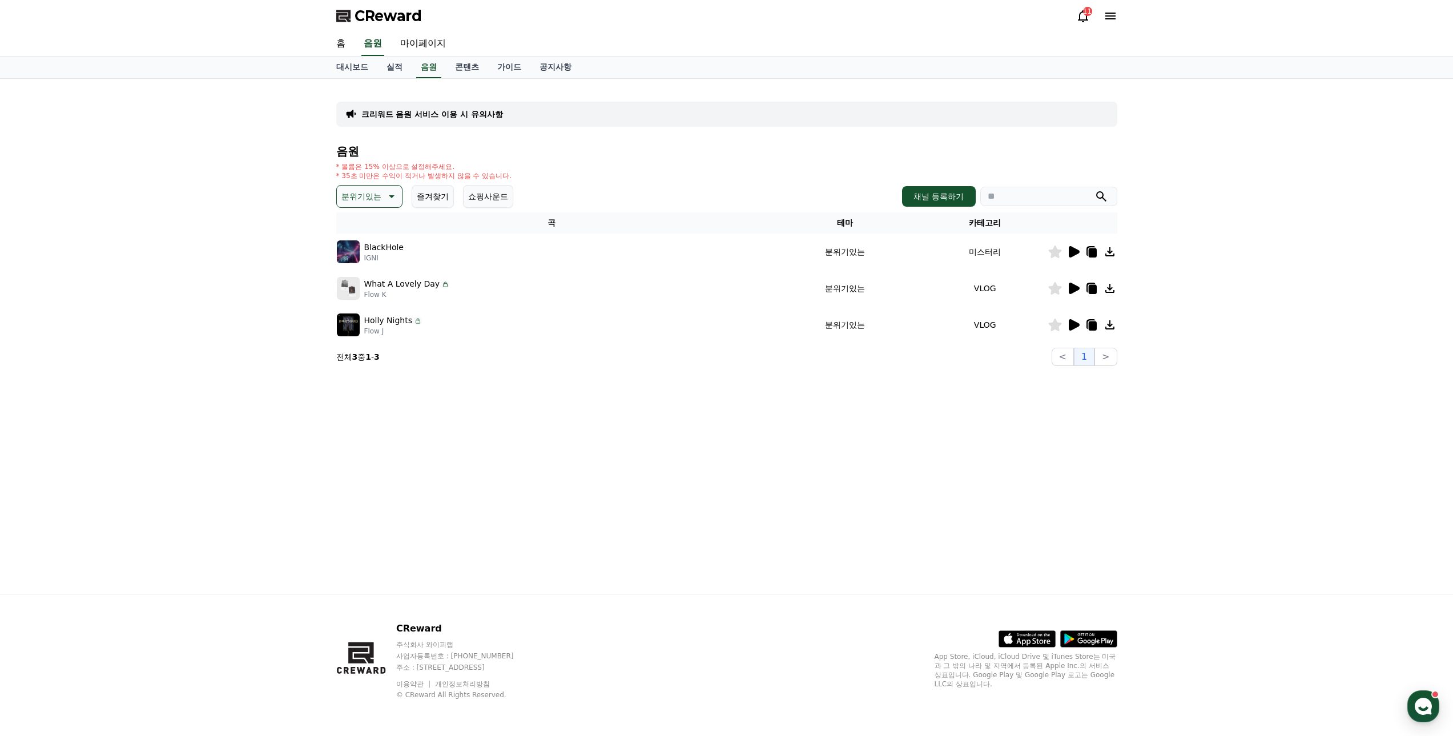
click at [1075, 317] on td at bounding box center [1082, 324] width 70 height 37
click at [1075, 324] on icon at bounding box center [1073, 324] width 11 height 11
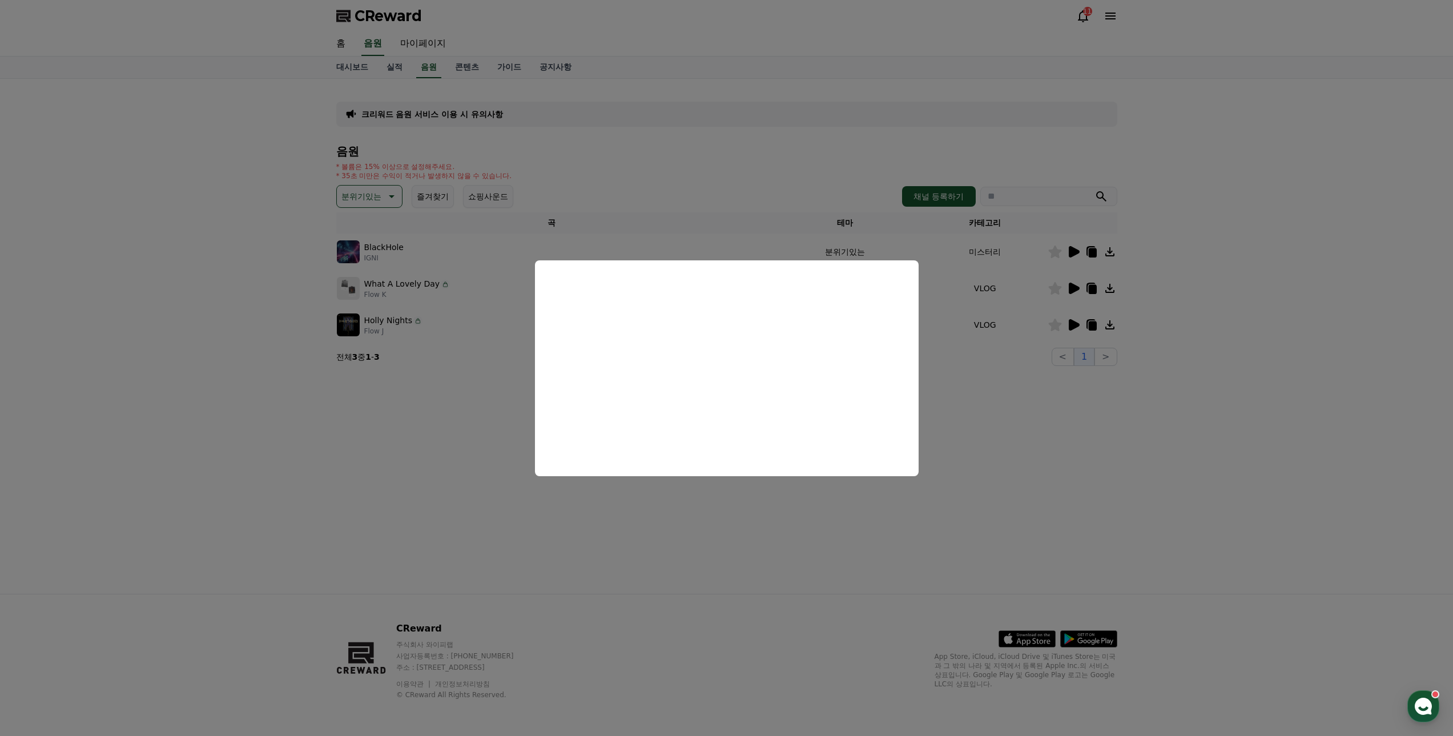
click at [316, 208] on button "close modal" at bounding box center [726, 368] width 1453 height 736
click at [389, 188] on button "분위기있는" at bounding box center [369, 196] width 66 height 23
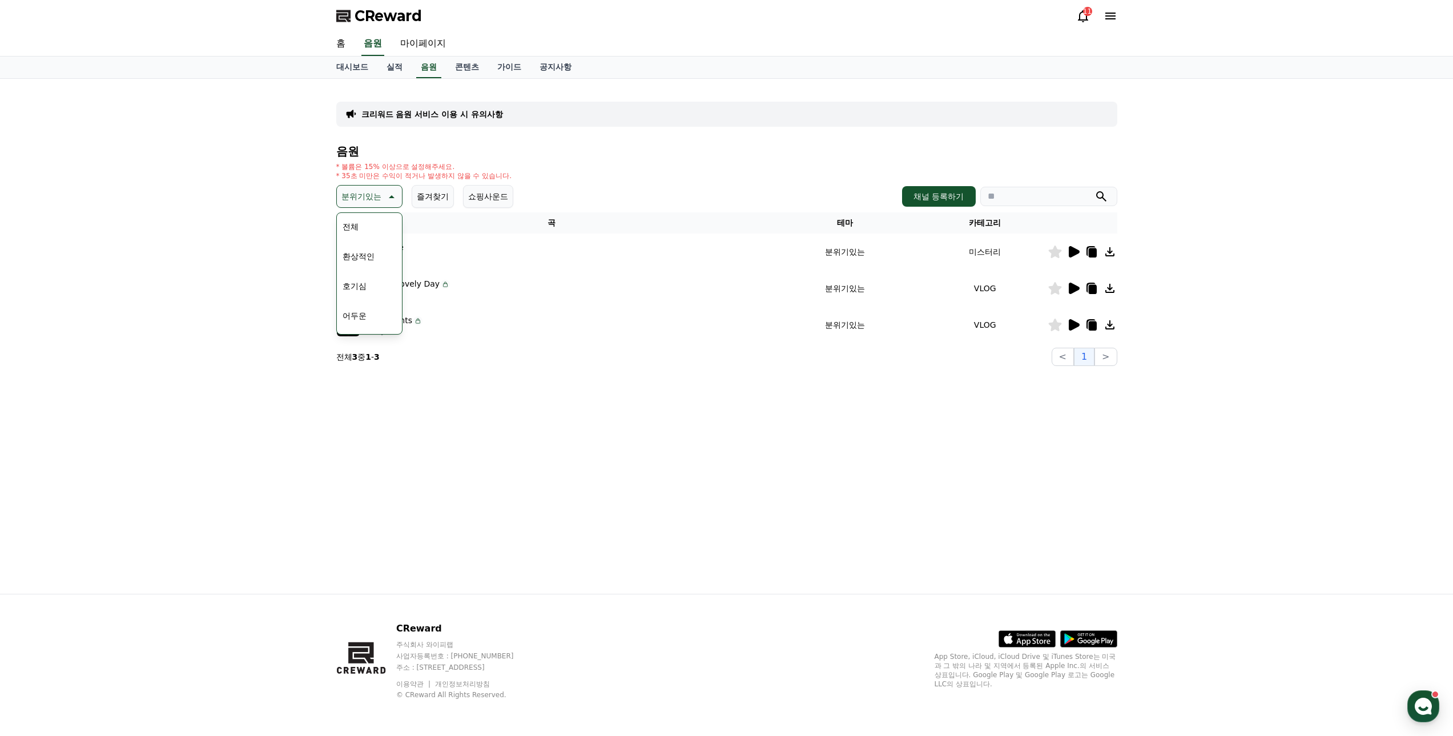
click at [1072, 324] on icon at bounding box center [1073, 324] width 11 height 11
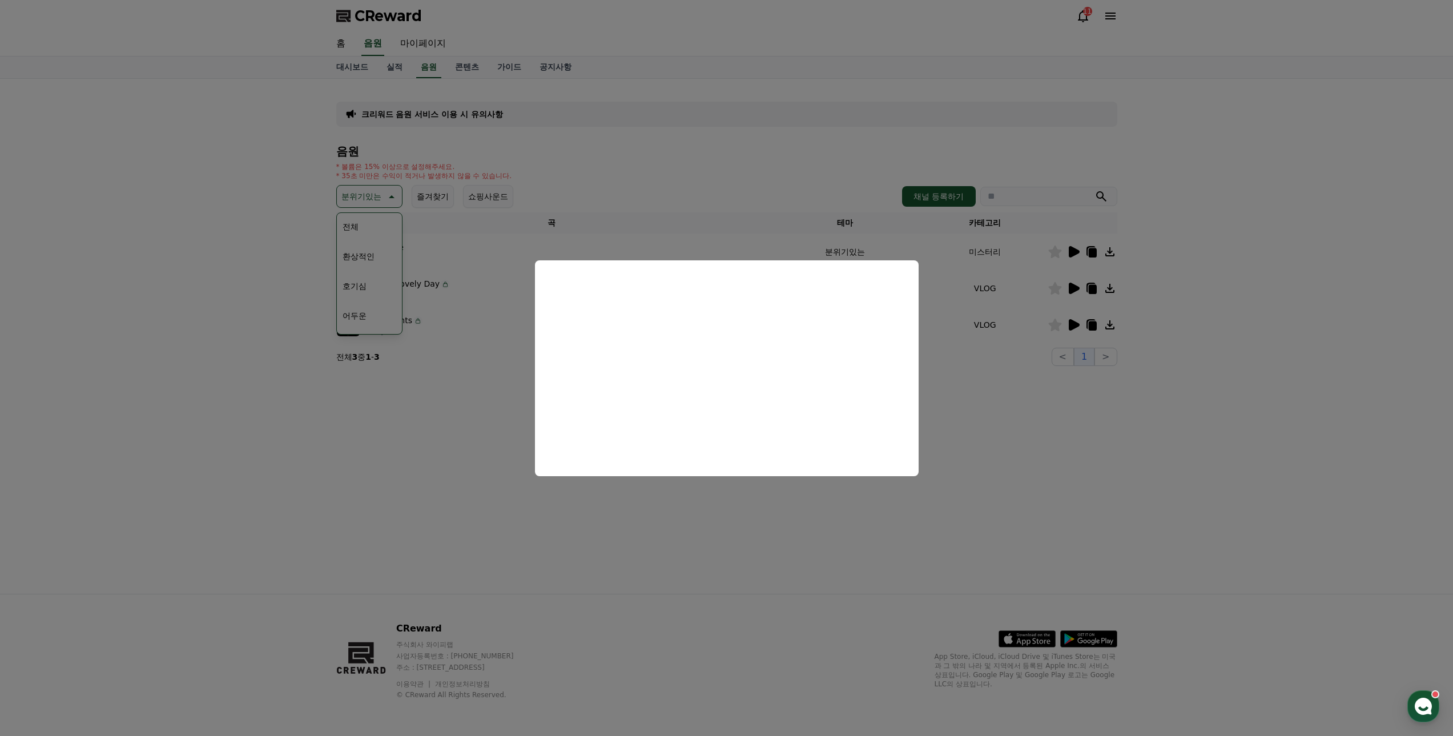
click at [412, 429] on button "close modal" at bounding box center [726, 368] width 1453 height 736
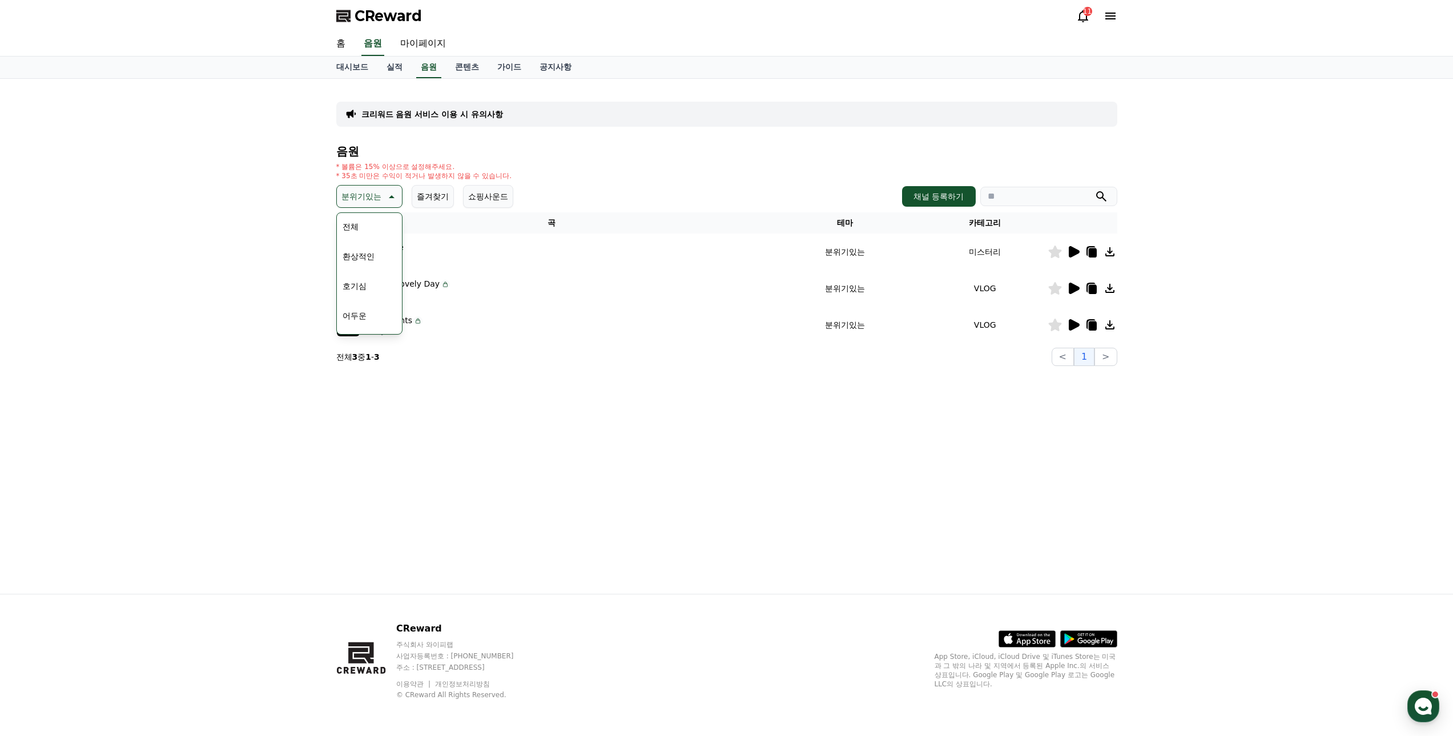
click at [384, 192] on icon at bounding box center [391, 196] width 14 height 14
click at [365, 287] on button "호기심" at bounding box center [354, 285] width 33 height 25
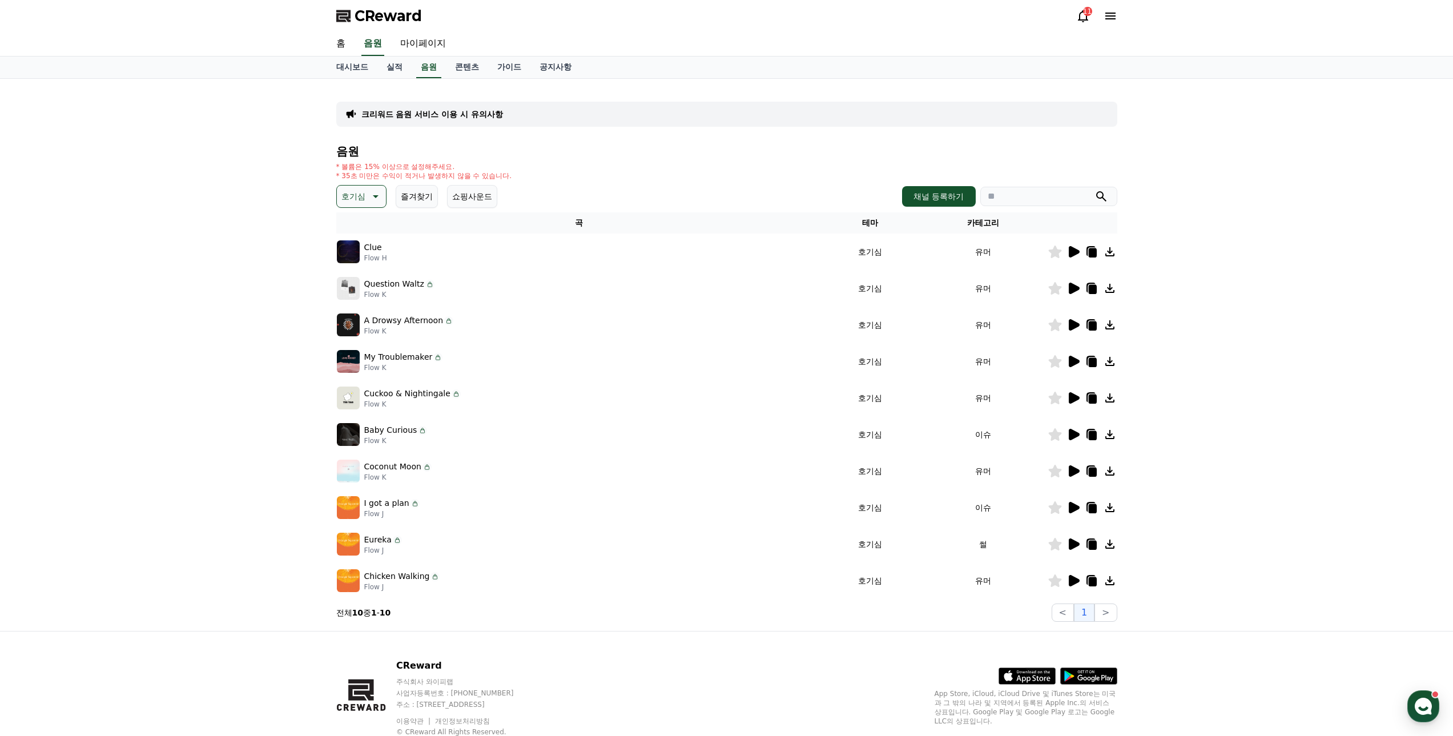
click at [1071, 252] on icon at bounding box center [1073, 251] width 11 height 11
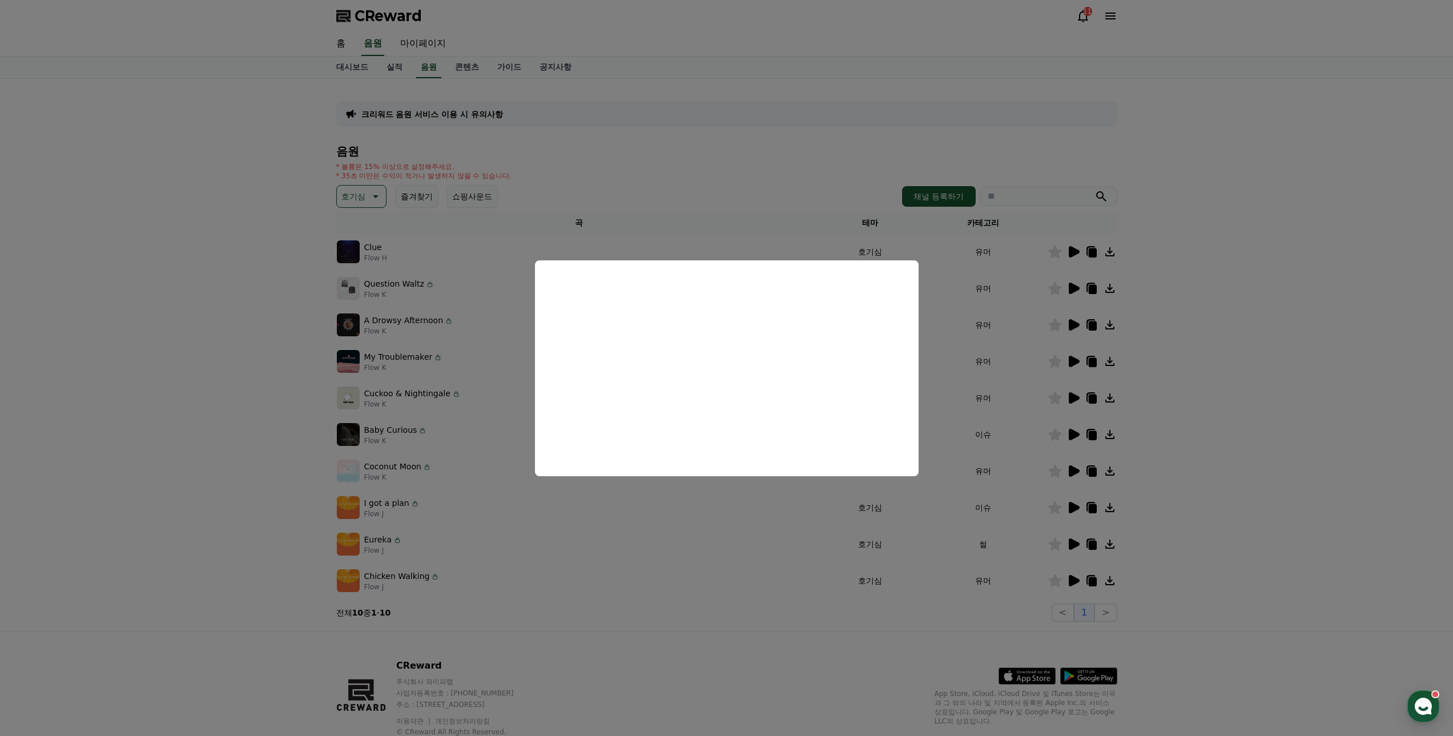
click at [268, 333] on button "close modal" at bounding box center [726, 368] width 1453 height 736
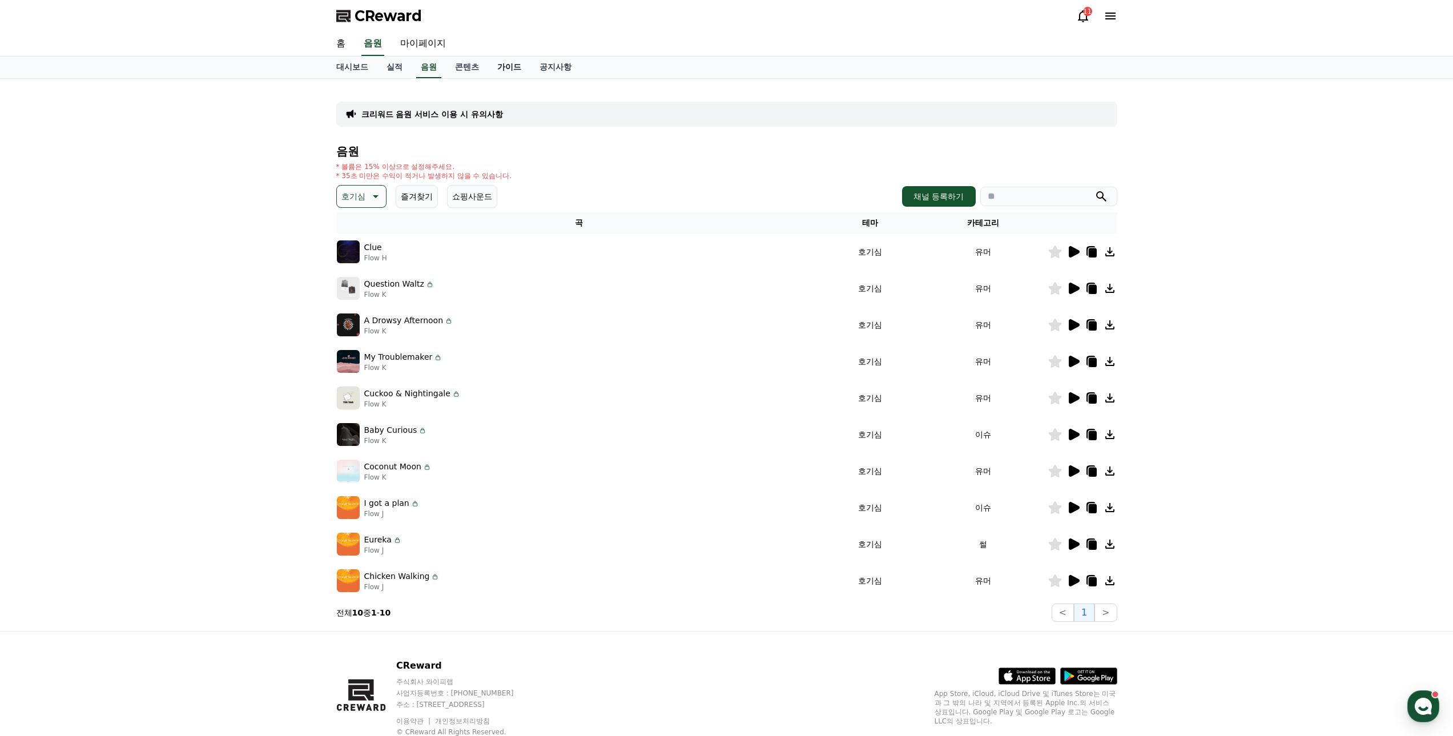
click at [507, 64] on link "가이드" at bounding box center [509, 68] width 42 height 22
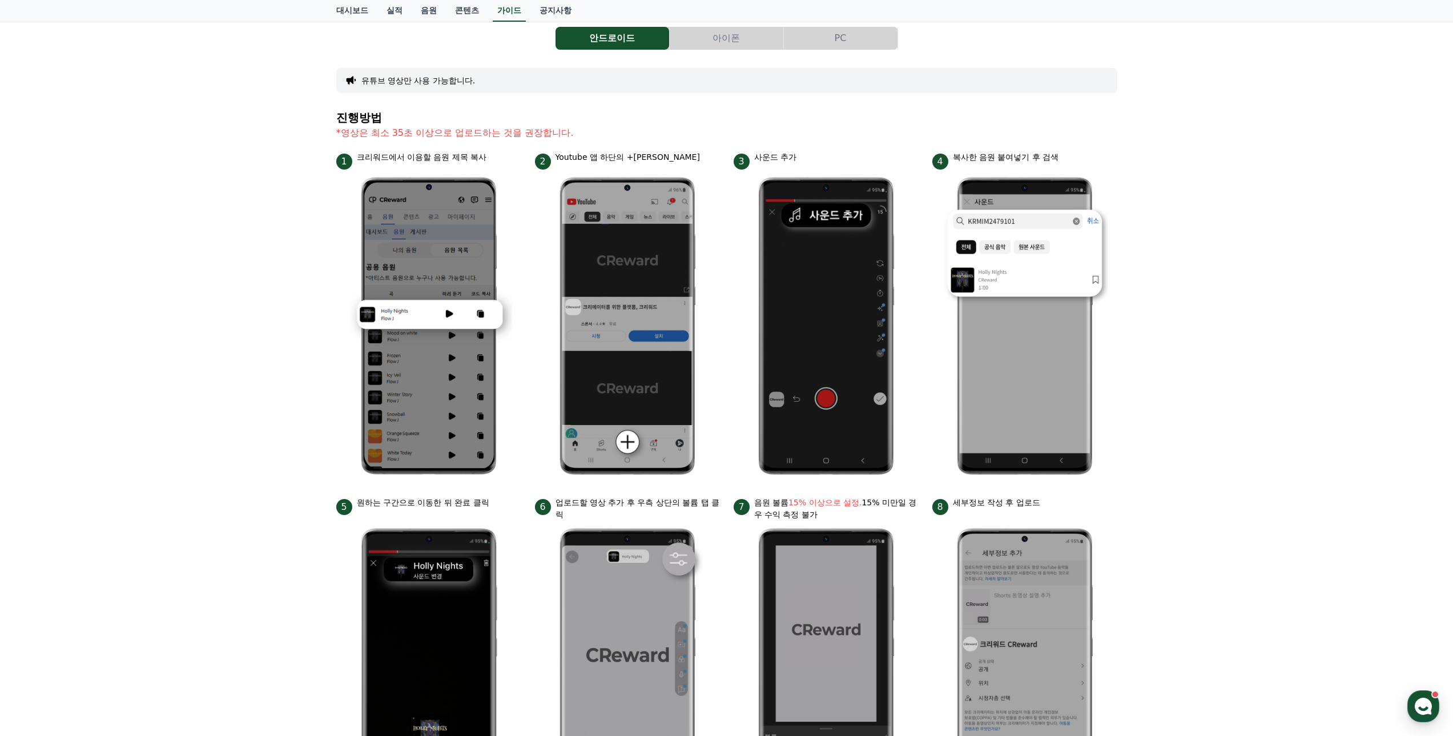
scroll to position [171, 0]
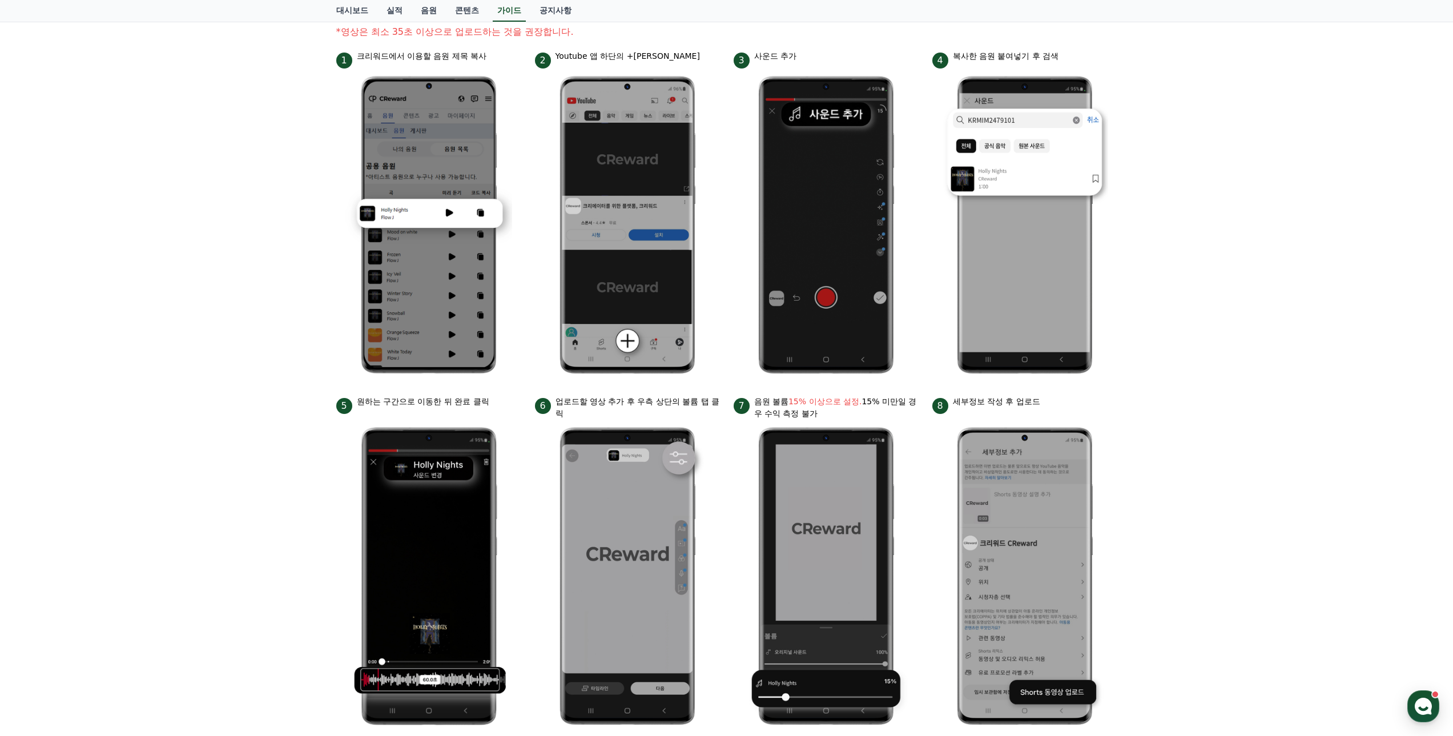
drag, startPoint x: 560, startPoint y: 402, endPoint x: 651, endPoint y: 412, distance: 91.3
click at [651, 412] on p "업로드할 영상 추가 후 우측 상단의 볼륨 탭 클릭" at bounding box center [637, 408] width 164 height 24
click at [801, 396] on p "음원 볼륨 15% 이상으로 설정. 15% 미만일 경우 수익 측정 불가" at bounding box center [836, 408] width 164 height 24
drag, startPoint x: 757, startPoint y: 401, endPoint x: 870, endPoint y: 411, distance: 113.4
click at [870, 411] on p "음원 볼륨 15% 이상으로 설정. 15% 미만일 경우 수익 측정 불가" at bounding box center [836, 408] width 164 height 24
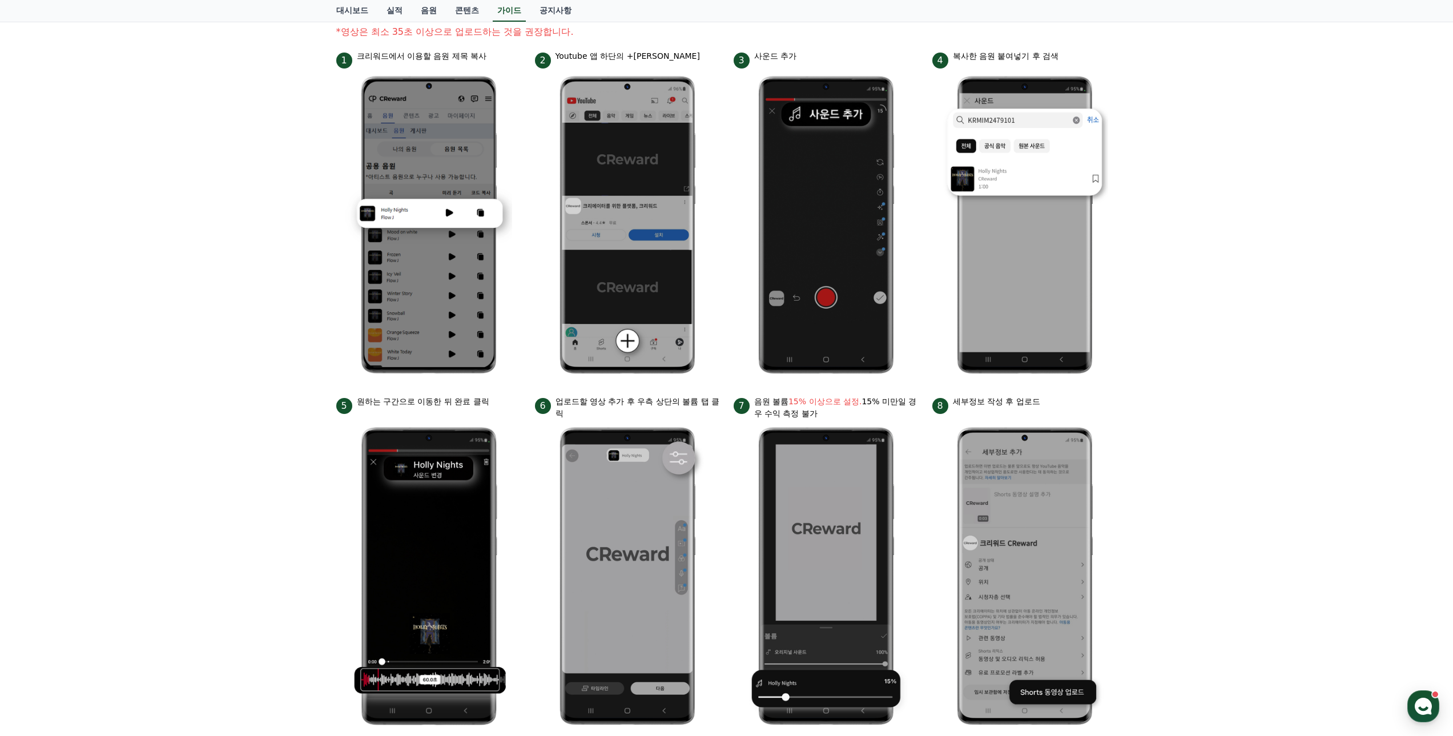
click at [871, 412] on p "음원 볼륨 15% 이상으로 설정. 15% 미만일 경우 수익 측정 불가" at bounding box center [836, 408] width 164 height 24
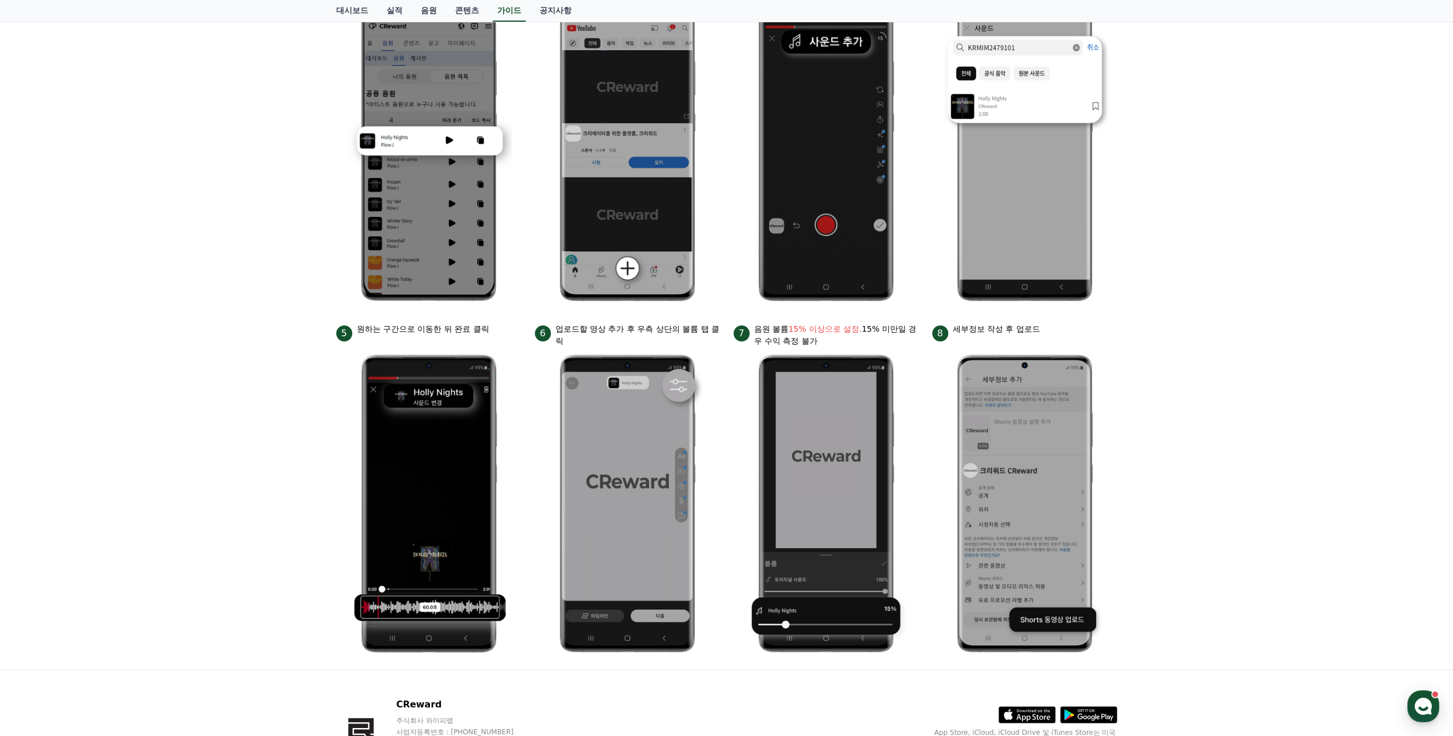
scroll to position [285, 0]
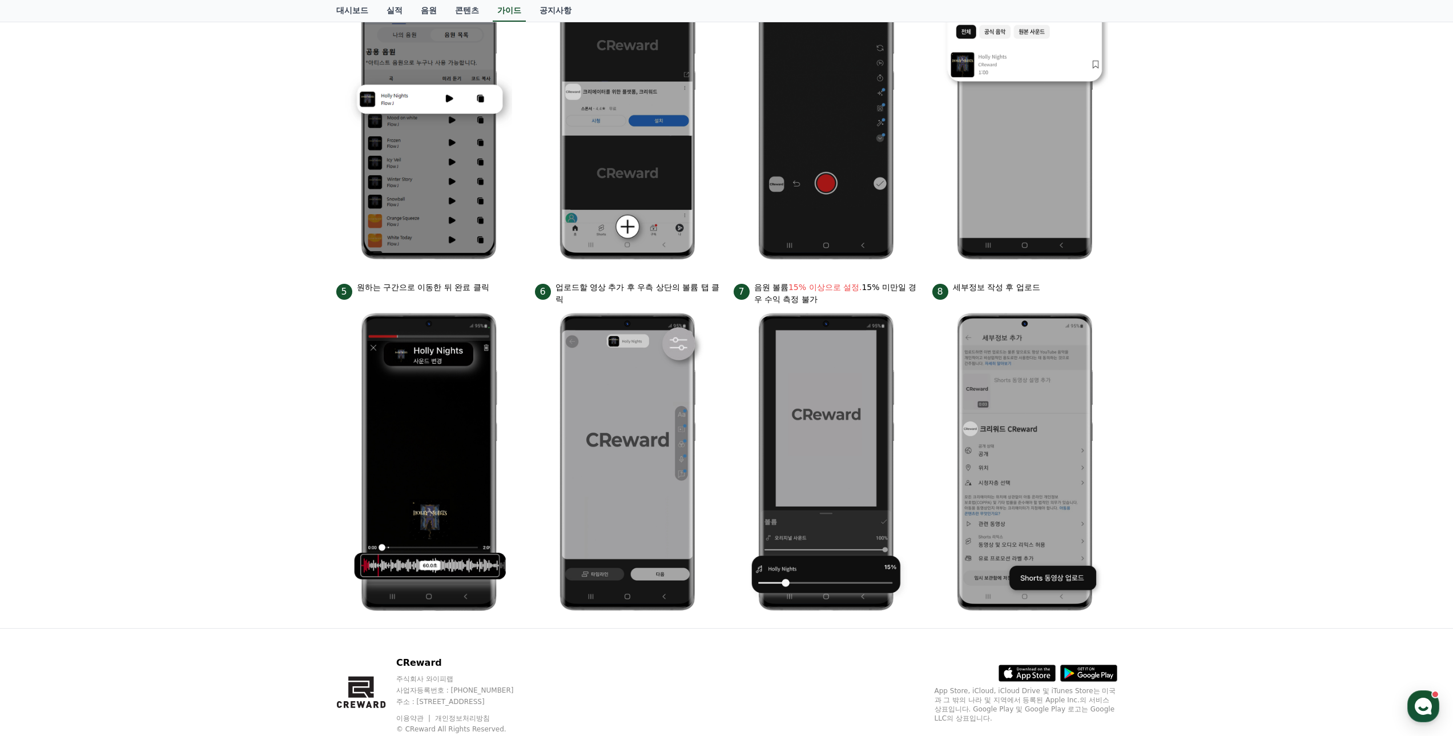
drag, startPoint x: 754, startPoint y: 285, endPoint x: 844, endPoint y: 301, distance: 90.9
click at [844, 301] on p "음원 볼륨 15% 이상으로 설정. 15% 미만일 경우 수익 측정 불가" at bounding box center [836, 293] width 164 height 24
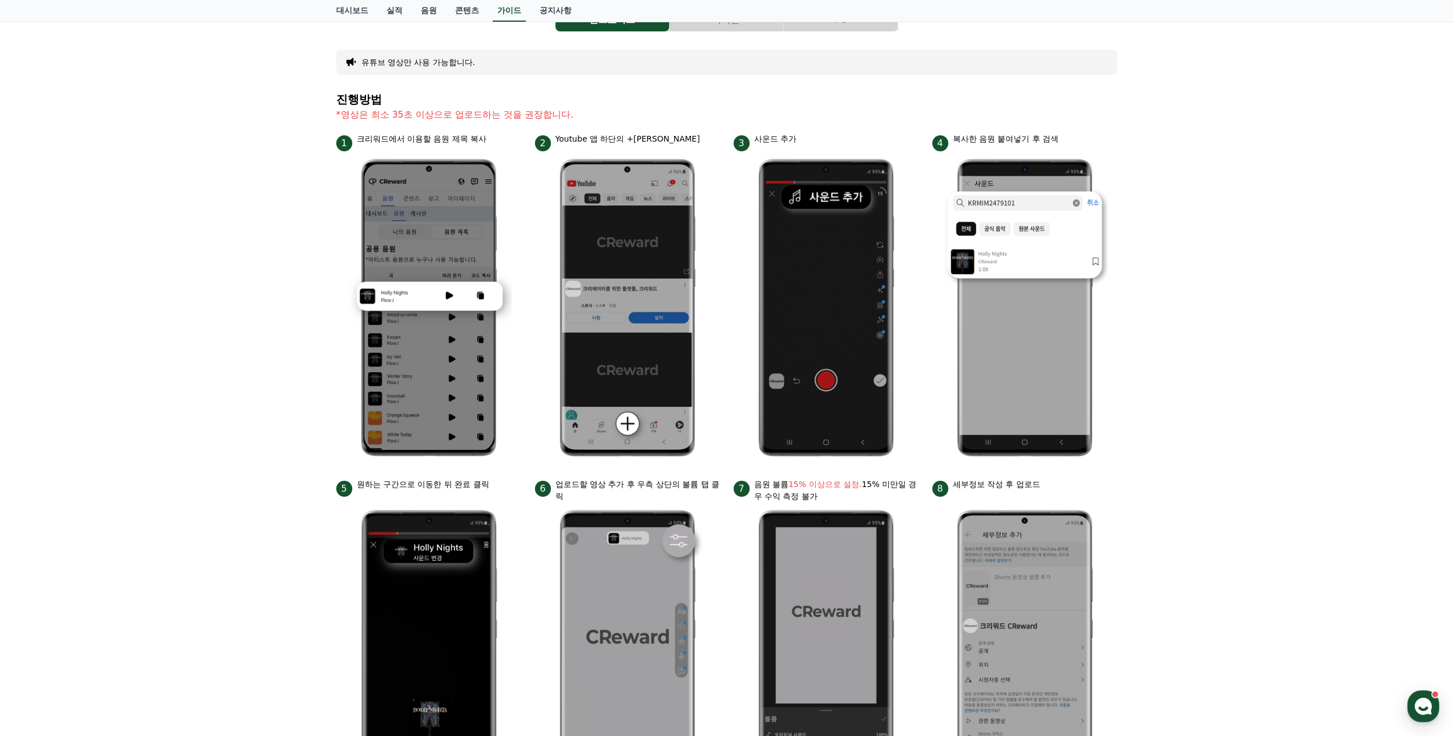
scroll to position [0, 0]
